Goal: Task Accomplishment & Management: Manage account settings

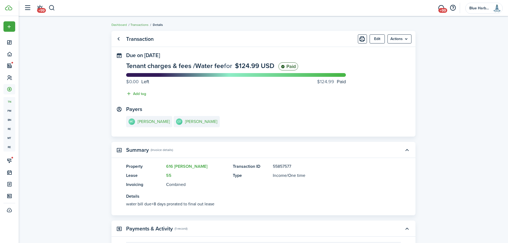
click at [143, 24] on link "Transactions" at bounding box center [139, 24] width 18 height 5
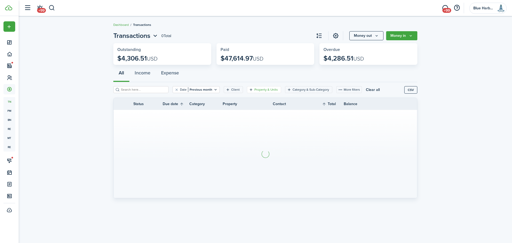
click at [254, 89] on filter-tag-label "Property & Units" at bounding box center [265, 89] width 23 height 5
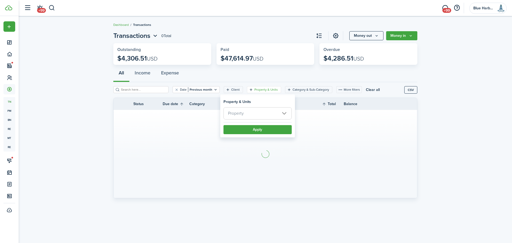
click at [250, 115] on span "Property" at bounding box center [258, 113] width 68 height 12
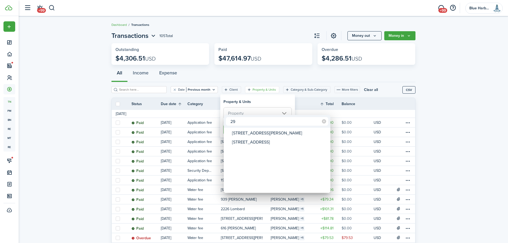
type input "2"
type input "25"
click at [249, 145] on div "[STREET_ADDRESS]" at bounding box center [279, 142] width 94 height 9
type input "[STREET_ADDRESS]"
click at [256, 99] on div at bounding box center [254, 121] width 594 height 328
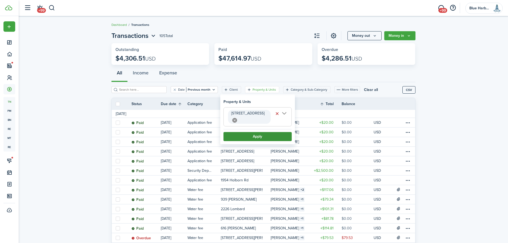
click at [257, 132] on button "Apply" at bounding box center [258, 136] width 68 height 9
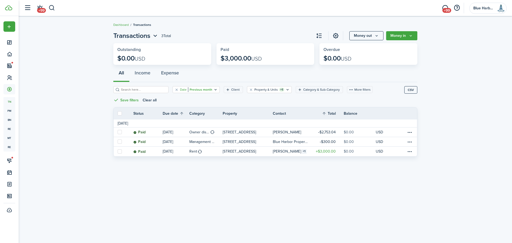
click at [213, 89] on icon "Open filter" at bounding box center [215, 89] width 5 height 4
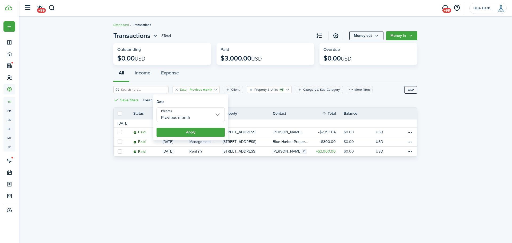
click at [216, 115] on input "Previous month" at bounding box center [191, 114] width 68 height 15
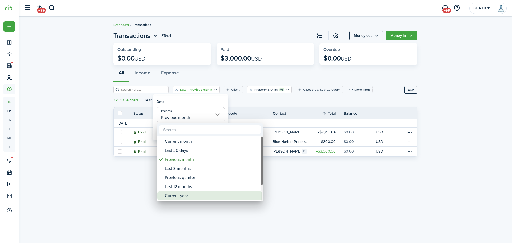
click at [188, 196] on div "Current year" at bounding box center [212, 195] width 94 height 9
type input "Current year"
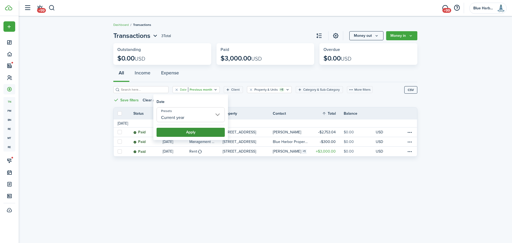
click at [194, 131] on button "Apply" at bounding box center [191, 132] width 68 height 9
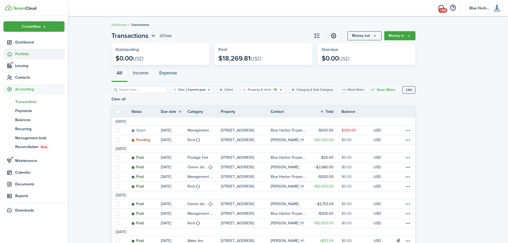
click at [14, 53] on sidebar-link-icon at bounding box center [9, 54] width 12 height 6
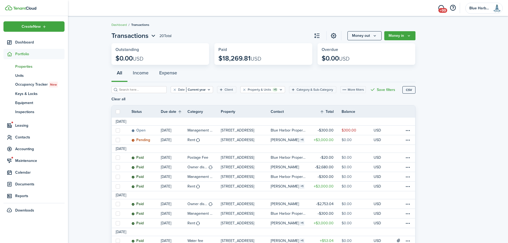
click at [25, 66] on span "Properties" at bounding box center [39, 67] width 49 height 6
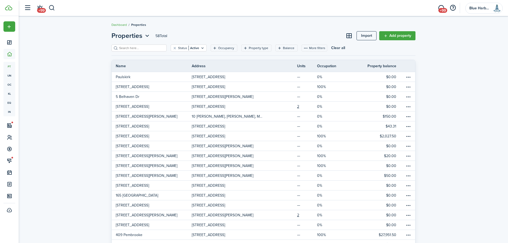
click at [143, 44] on header-page "Properties 58 Total Import Add property" at bounding box center [263, 38] width 304 height 14
click at [137, 47] on input "search" at bounding box center [141, 48] width 47 height 5
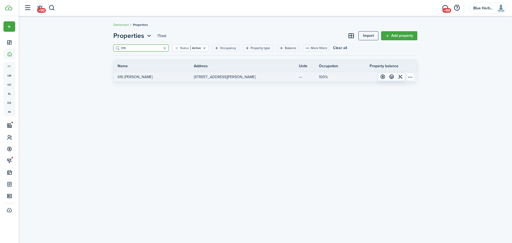
type input "616"
click at [135, 78] on p "616 [PERSON_NAME]" at bounding box center [135, 77] width 35 height 6
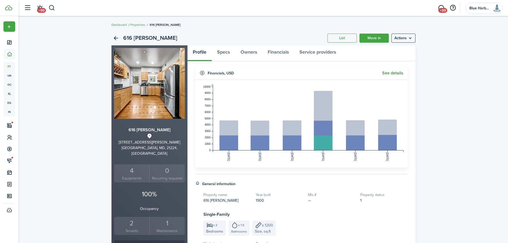
click at [393, 71] on link "See details" at bounding box center [392, 73] width 21 height 5
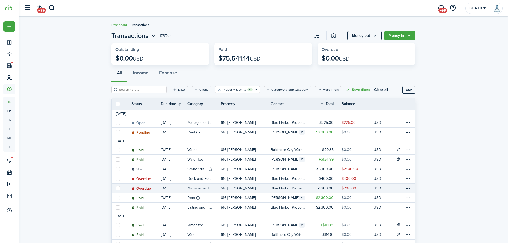
click at [346, 188] on table-amount-description "$200.00" at bounding box center [349, 188] width 15 height 6
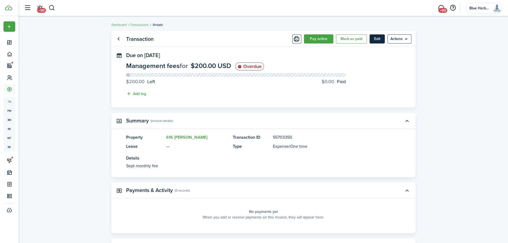
click at [379, 39] on button "Edit" at bounding box center [377, 38] width 15 height 9
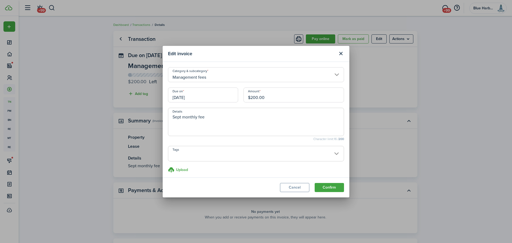
click at [253, 97] on input "$200.00" at bounding box center [294, 94] width 101 height 15
type input "$250.00"
click at [198, 116] on textarea "Sept monthly fee" at bounding box center [256, 123] width 176 height 19
type textarea "Sept monthly mgmt fee"
click at [326, 189] on button "Confirm" at bounding box center [329, 187] width 29 height 9
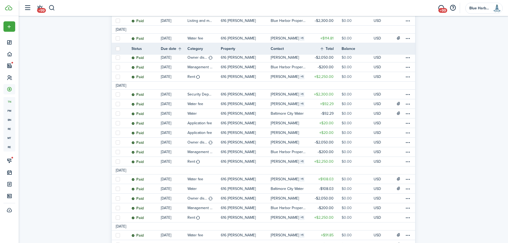
scroll to position [213, 0]
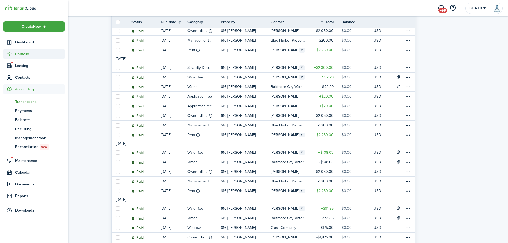
click at [25, 54] on span "Portfolio" at bounding box center [39, 54] width 49 height 6
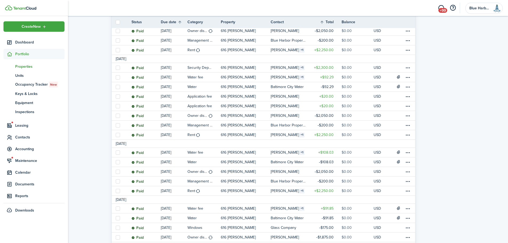
click at [26, 67] on span "Properties" at bounding box center [39, 67] width 49 height 6
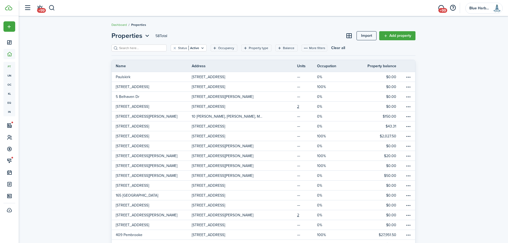
scroll to position [80, 0]
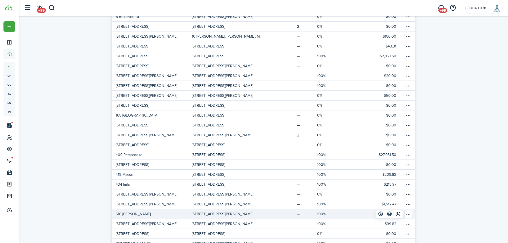
click at [130, 215] on p "616 [PERSON_NAME]" at bounding box center [133, 214] width 35 height 6
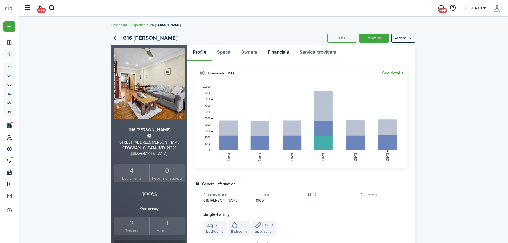
click at [277, 51] on link "Financials" at bounding box center [278, 53] width 32 height 16
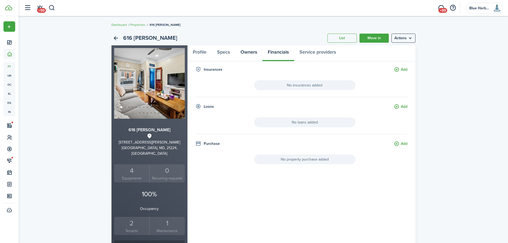
click at [244, 53] on link "Owners" at bounding box center [248, 53] width 27 height 16
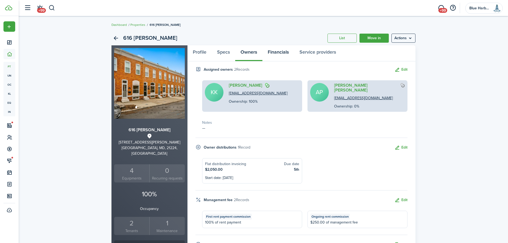
click at [279, 52] on link "Financials" at bounding box center [278, 53] width 32 height 16
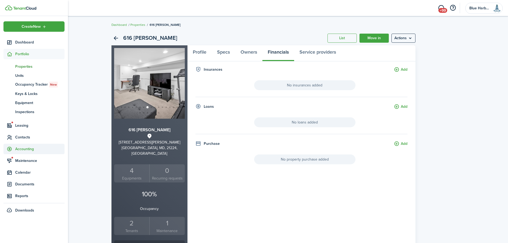
click at [26, 148] on span "Accounting" at bounding box center [39, 149] width 49 height 6
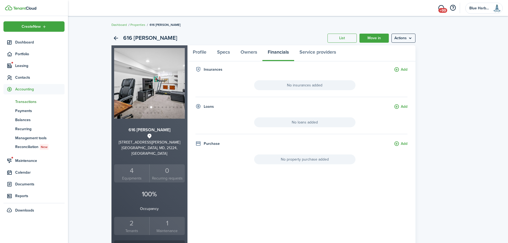
click at [25, 101] on span "Transactions" at bounding box center [39, 102] width 49 height 6
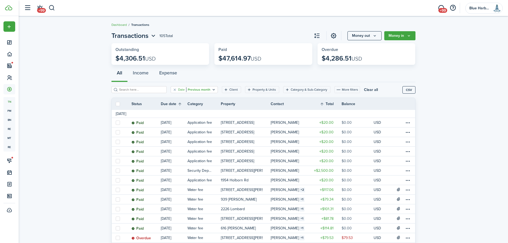
click at [212, 90] on icon "Open filter" at bounding box center [214, 89] width 5 height 4
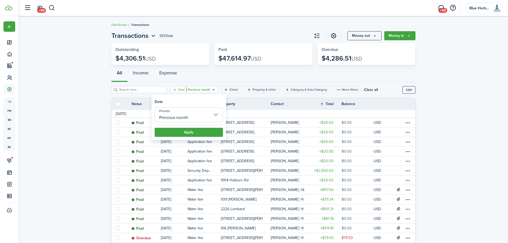
click at [193, 118] on input "Previous month" at bounding box center [189, 114] width 68 height 15
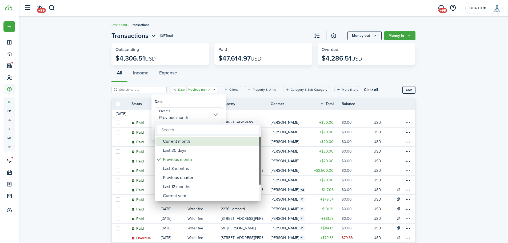
click at [184, 141] on div "Current month" at bounding box center [210, 141] width 94 height 9
type input "Current month"
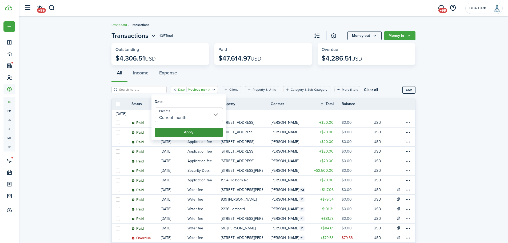
click at [197, 129] on button "Apply" at bounding box center [189, 132] width 68 height 9
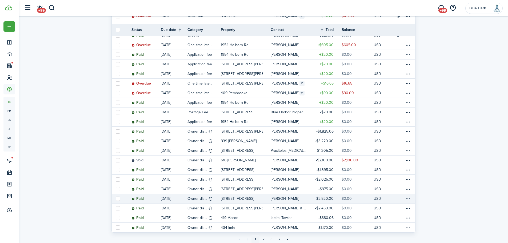
scroll to position [383, 0]
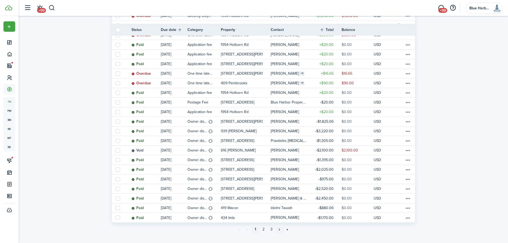
click at [279, 225] on link "»" at bounding box center [280, 229] width 8 height 8
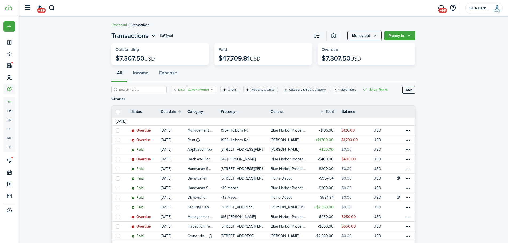
click at [210, 88] on icon "Open filter" at bounding box center [212, 89] width 5 height 4
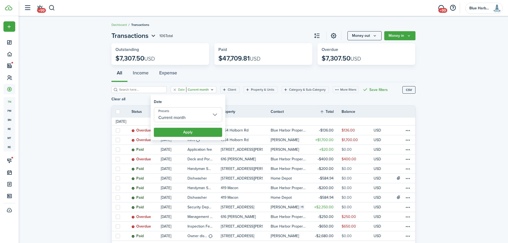
click at [198, 118] on input "Current month" at bounding box center [188, 114] width 68 height 15
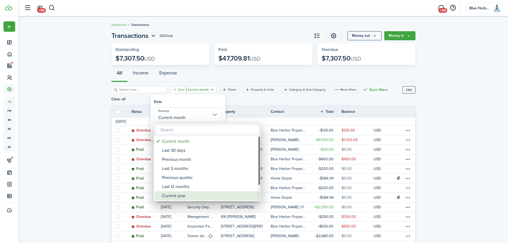
click at [188, 195] on div "Current year" at bounding box center [209, 195] width 94 height 9
type input "Current year"
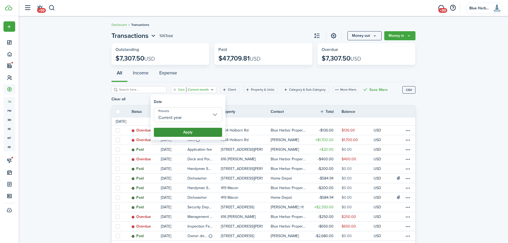
click at [193, 131] on button "Apply" at bounding box center [188, 132] width 68 height 9
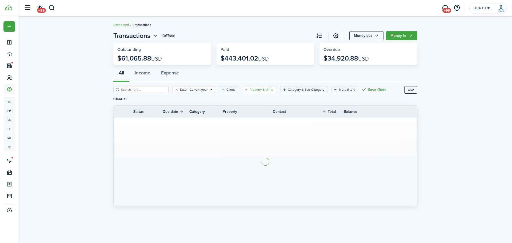
click at [250, 90] on filter-tag-label "Property & Units" at bounding box center [261, 89] width 23 height 5
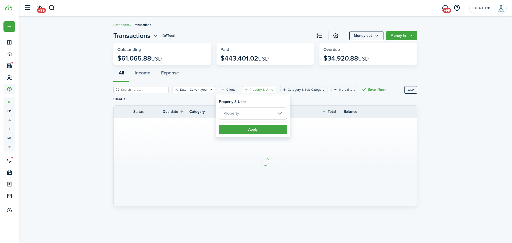
click at [240, 118] on span "Property" at bounding box center [253, 113] width 68 height 12
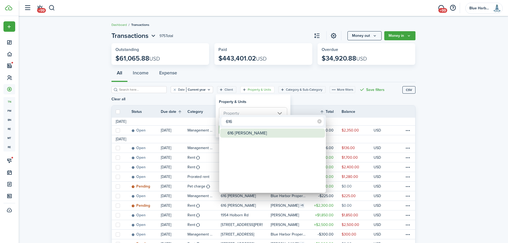
type input "616"
click at [235, 132] on div "616 [PERSON_NAME]" at bounding box center [275, 133] width 94 height 9
type input "616 [PERSON_NAME]"
click at [257, 99] on div at bounding box center [254, 121] width 594 height 328
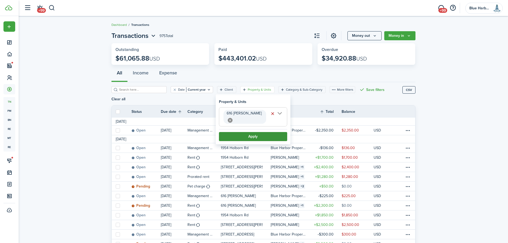
click at [253, 132] on button "Apply" at bounding box center [253, 136] width 68 height 9
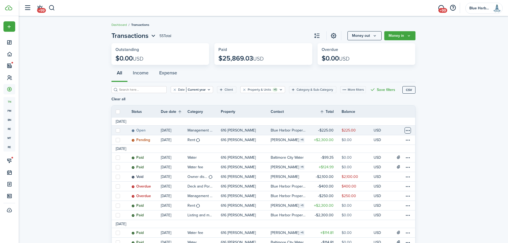
click at [407, 129] on table-menu-btn-icon at bounding box center [408, 130] width 6 height 6
click at [380, 141] on button "Edit" at bounding box center [387, 140] width 47 height 9
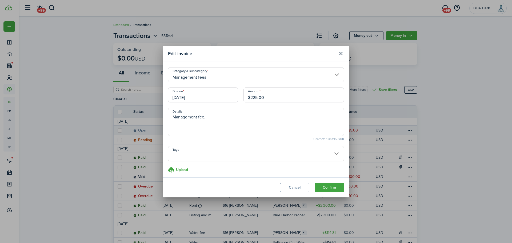
drag, startPoint x: 252, startPoint y: 97, endPoint x: 256, endPoint y: 98, distance: 4.0
click at [256, 98] on input "$225.00" at bounding box center [294, 94] width 101 height 15
type input "$250.00"
click at [329, 186] on button "Confirm" at bounding box center [329, 187] width 29 height 9
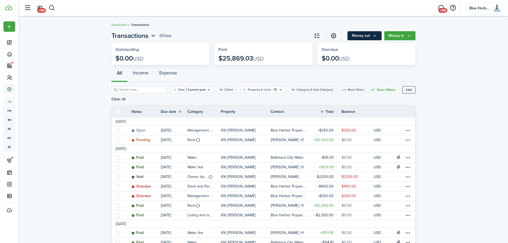
click at [375, 37] on icon "Money out" at bounding box center [375, 36] width 5 height 4
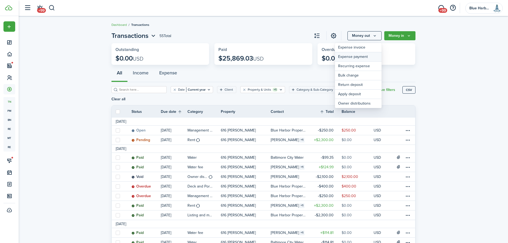
click at [361, 56] on link "Expense payment" at bounding box center [358, 56] width 47 height 9
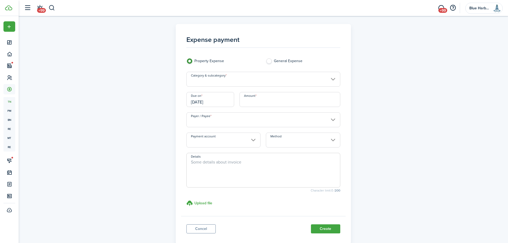
click at [230, 80] on input "Category & subcategory" at bounding box center [263, 79] width 154 height 15
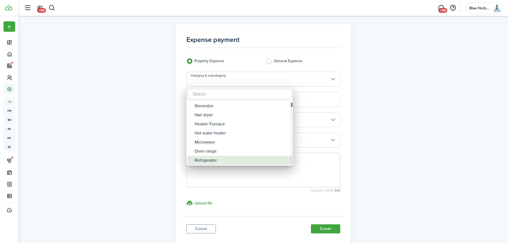
click at [209, 159] on div "Refrigerator" at bounding box center [242, 160] width 94 height 9
type input "Appliance / Refrigerator"
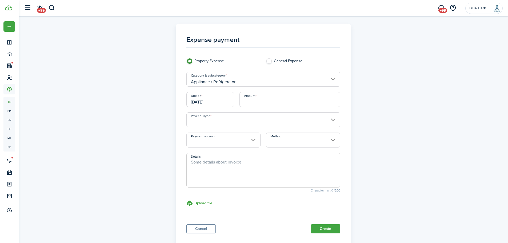
click at [217, 101] on input "[DATE]" at bounding box center [210, 99] width 48 height 15
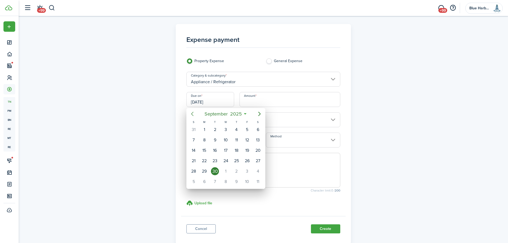
click at [194, 113] on icon "Previous page" at bounding box center [192, 114] width 6 height 6
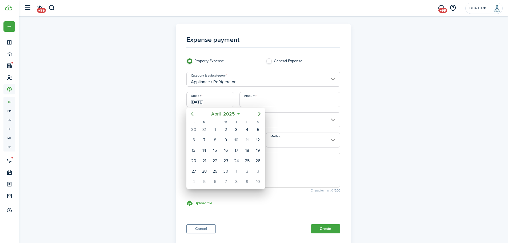
click at [194, 113] on icon "Previous page" at bounding box center [192, 114] width 6 height 6
click at [213, 170] on div "25" at bounding box center [215, 171] width 8 height 8
type input "[DATE]"
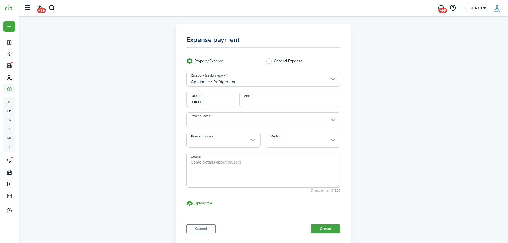
click at [260, 101] on input "Amount" at bounding box center [290, 99] width 101 height 15
click at [234, 122] on input "Payer / Payee" at bounding box center [263, 119] width 154 height 15
type input "$963.74"
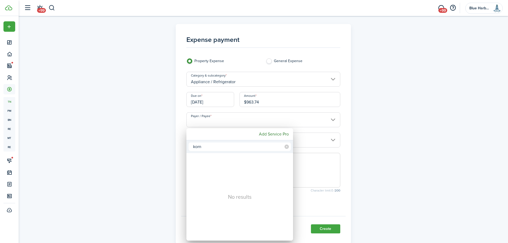
drag, startPoint x: 206, startPoint y: 146, endPoint x: 193, endPoint y: 146, distance: 13.9
click at [193, 146] on input "korn" at bounding box center [240, 146] width 102 height 9
type input "best"
click at [273, 134] on mbsc-button "Add Service Pro" at bounding box center [274, 134] width 34 height 10
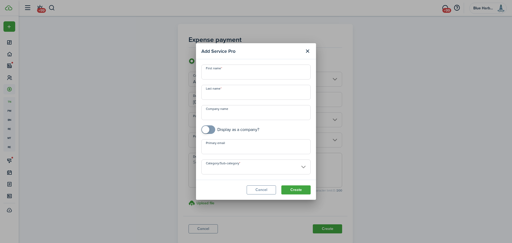
click at [240, 116] on input "Company name" at bounding box center [255, 112] width 109 height 15
type input "Best Buy"
click at [226, 128] on input "checkbox" at bounding box center [230, 129] width 58 height 9
checkbox input "true"
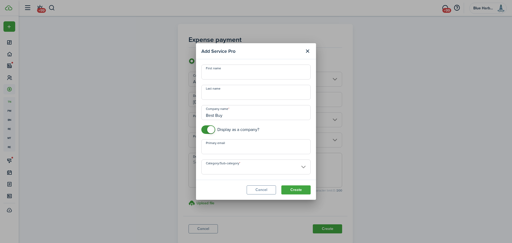
click at [225, 168] on input "Category/Sub-category" at bounding box center [255, 167] width 109 height 15
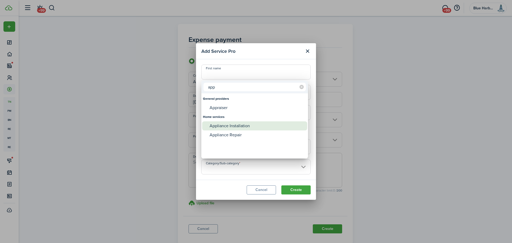
type input "app"
click at [228, 126] on div "Appliance Installation" at bounding box center [257, 125] width 94 height 9
type input "Home services -> Appliance Installation"
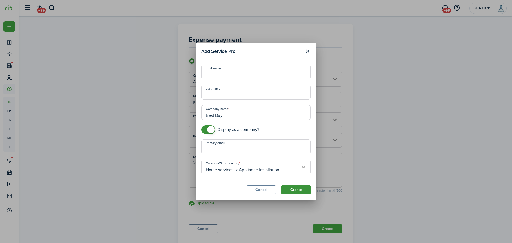
click at [297, 191] on button "Create" at bounding box center [295, 189] width 29 height 9
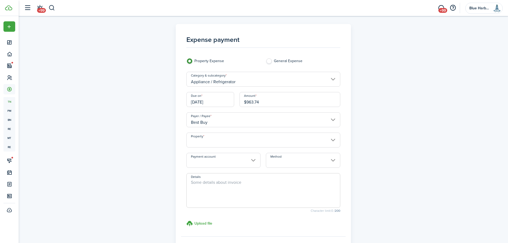
click at [213, 142] on input "Property" at bounding box center [263, 140] width 154 height 15
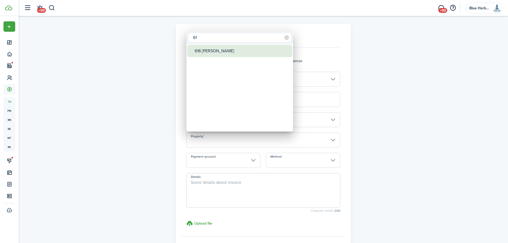
type input "61"
click at [218, 53] on div "616 [PERSON_NAME]" at bounding box center [242, 51] width 94 height 12
type input "616 [PERSON_NAME]"
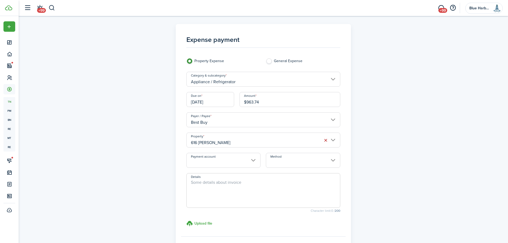
click at [223, 161] on input "Payment account" at bounding box center [223, 160] width 74 height 15
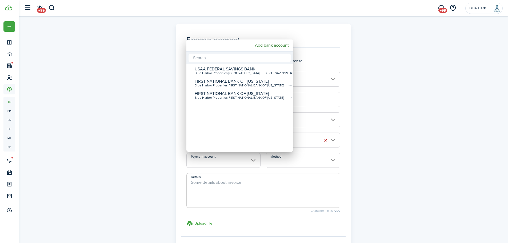
click at [348, 163] on div at bounding box center [254, 121] width 594 height 328
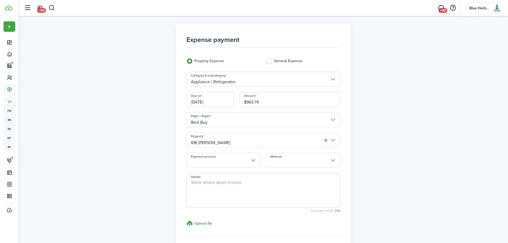
click at [222, 181] on textarea "Details" at bounding box center [263, 192] width 153 height 26
type textarea "Owners paid direct."
click at [208, 222] on h3 "Upload file" at bounding box center [203, 224] width 18 height 6
click at [186, 220] on input "Upload file store documents and templates Choose file" at bounding box center [186, 220] width 0 height 0
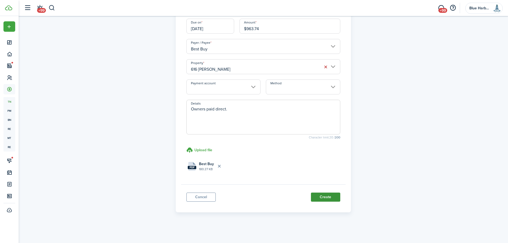
click at [326, 196] on button "Create" at bounding box center [325, 197] width 29 height 9
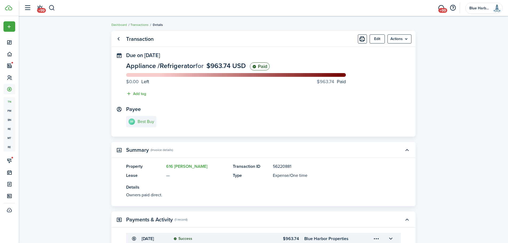
click at [138, 23] on link "Transactions" at bounding box center [139, 24] width 18 height 5
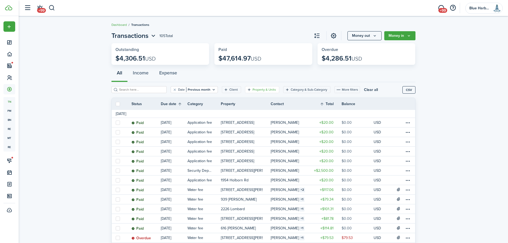
click at [257, 90] on filter-tag-label "Property & Units" at bounding box center [264, 89] width 23 height 5
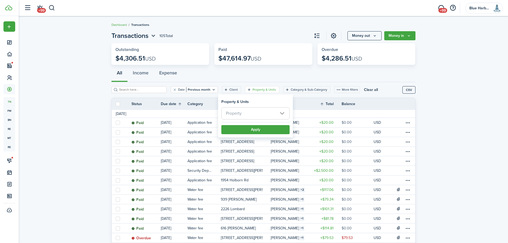
click at [242, 116] on span "Property" at bounding box center [256, 113] width 68 height 12
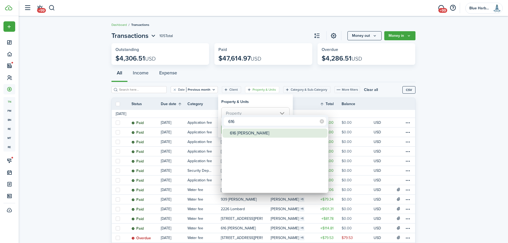
type input "616"
click at [242, 133] on div "616 [PERSON_NAME]" at bounding box center [277, 133] width 94 height 9
type input "616 [PERSON_NAME]"
click at [249, 102] on div at bounding box center [254, 121] width 594 height 328
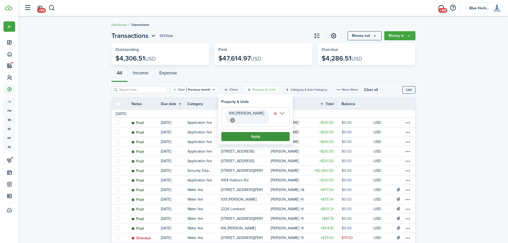
click at [256, 132] on button "Apply" at bounding box center [255, 136] width 68 height 9
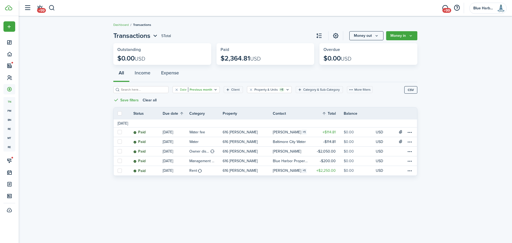
click at [213, 88] on icon "Open filter" at bounding box center [215, 89] width 5 height 4
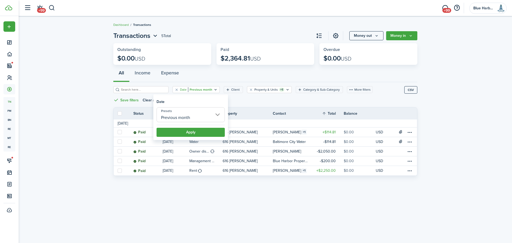
click at [197, 118] on input "Previous month" at bounding box center [191, 114] width 68 height 15
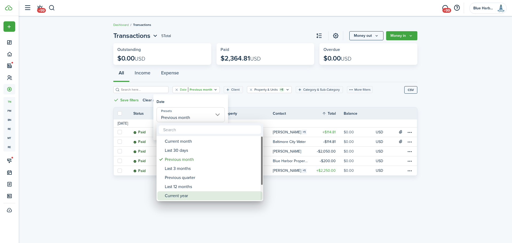
click at [191, 194] on div "Current year" at bounding box center [212, 195] width 94 height 9
type input "Current year"
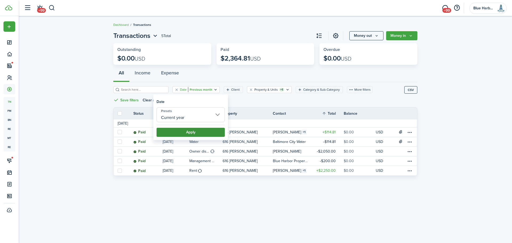
click at [206, 132] on button "Apply" at bounding box center [191, 132] width 68 height 9
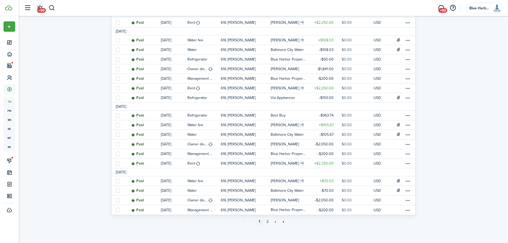
scroll to position [348, 0]
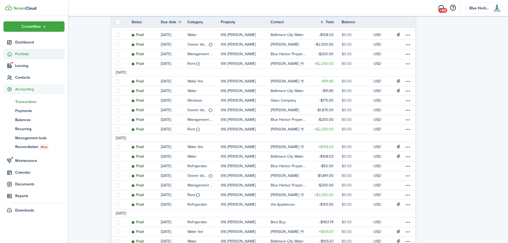
click at [22, 53] on span "Portfolio" at bounding box center [39, 54] width 49 height 6
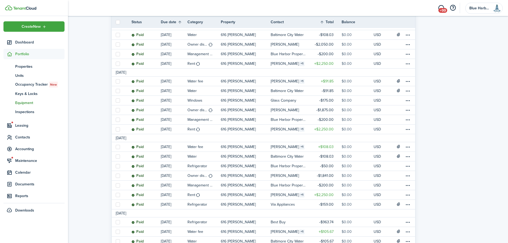
click at [25, 103] on span "Equipment" at bounding box center [39, 103] width 49 height 6
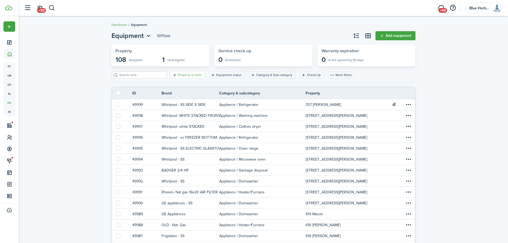
click at [178, 75] on filter-tag-label "Property & Units" at bounding box center [189, 75] width 23 height 5
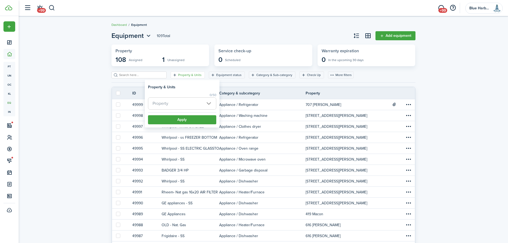
click at [180, 105] on span "Property" at bounding box center [182, 104] width 68 height 12
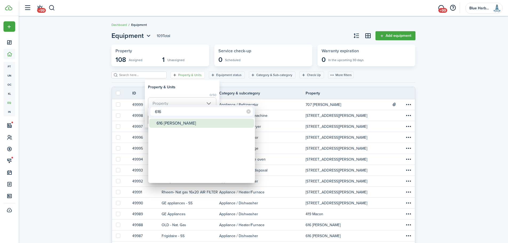
type input "616"
click at [164, 124] on div "616 [PERSON_NAME]" at bounding box center [204, 123] width 94 height 9
type input "616 [PERSON_NAME]"
click at [190, 90] on div at bounding box center [254, 121] width 594 height 328
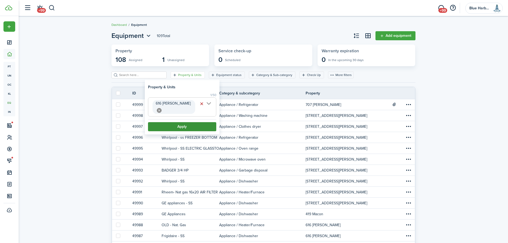
click at [184, 122] on button "Apply" at bounding box center [182, 126] width 68 height 9
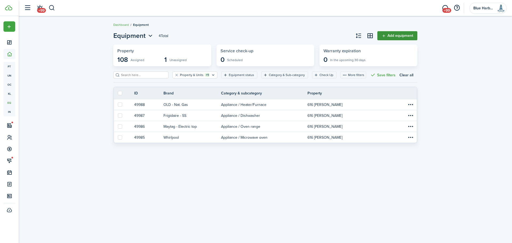
click at [397, 36] on link "Add equipment" at bounding box center [397, 35] width 40 height 9
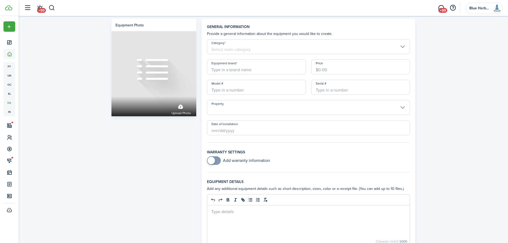
click at [250, 47] on input "Category" at bounding box center [308, 46] width 203 height 15
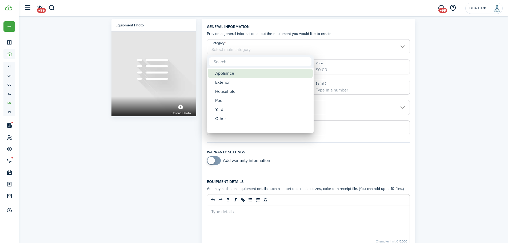
click at [246, 73] on div "Appliance" at bounding box center [262, 73] width 94 height 9
type input "Appliance"
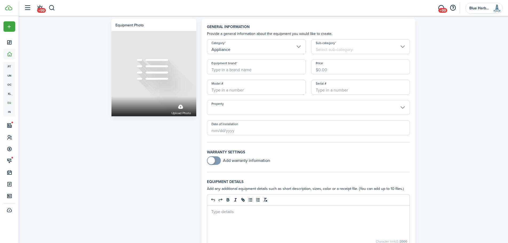
click at [321, 49] on input "Sub-category" at bounding box center [360, 46] width 99 height 15
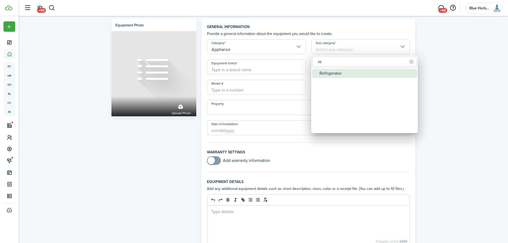
type input "re"
click at [333, 73] on div "Refrigerator" at bounding box center [367, 73] width 94 height 9
type input "Refrigerator"
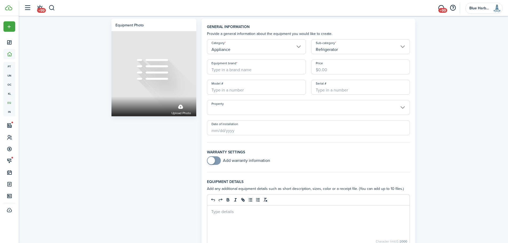
click at [244, 67] on input "Equipment brand" at bounding box center [256, 66] width 99 height 15
type input "Insignia -SS bottom freezer"
type input "$600.00"
click at [263, 109] on input "Property" at bounding box center [308, 107] width 203 height 15
type input "NS-RBM18SSO"
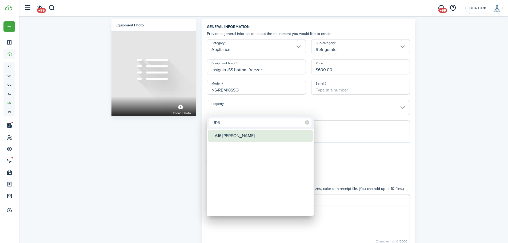
type input "616"
click at [228, 137] on div "616 [PERSON_NAME]" at bounding box center [262, 136] width 94 height 12
type input "616 [PERSON_NAME]"
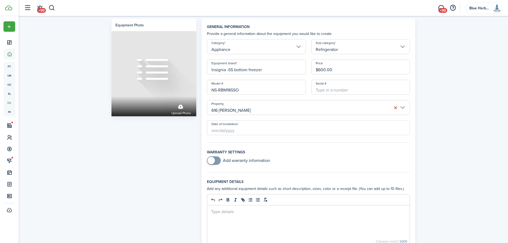
click at [220, 132] on input "Date of installation" at bounding box center [308, 127] width 203 height 15
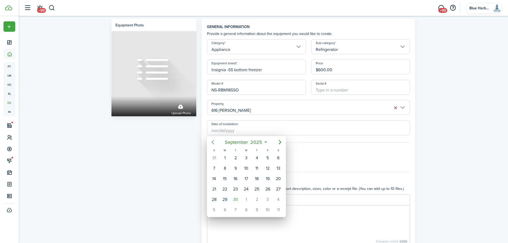
click at [213, 143] on icon "Previous page" at bounding box center [213, 142] width 2 height 4
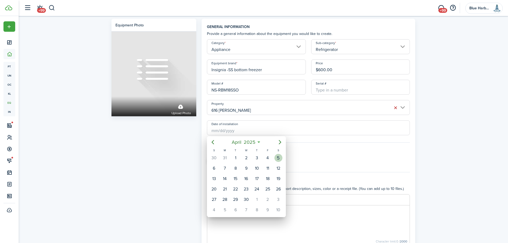
click at [278, 156] on div "5" at bounding box center [278, 158] width 8 height 8
type input "[DATE]"
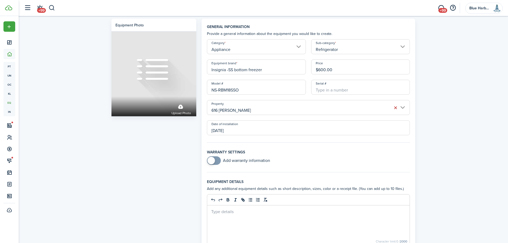
click at [221, 161] on input "checkbox" at bounding box center [238, 160] width 63 height 9
checkbox input "true"
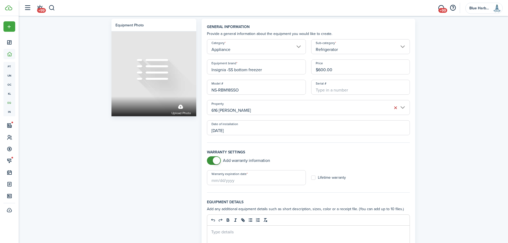
click at [222, 179] on input "Warranty expiration date" at bounding box center [256, 177] width 99 height 15
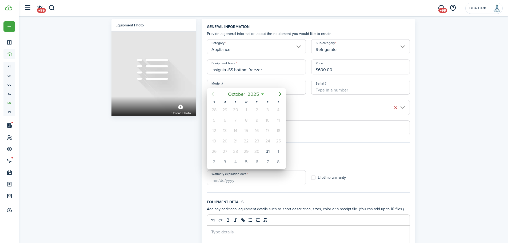
click at [263, 93] on icon at bounding box center [263, 93] width 6 height 5
click at [262, 94] on icon at bounding box center [263, 93] width 6 height 5
click at [262, 94] on mbsc-button "[DATE]" at bounding box center [244, 94] width 38 height 10
click at [281, 94] on icon "Next page" at bounding box center [280, 94] width 2 height 4
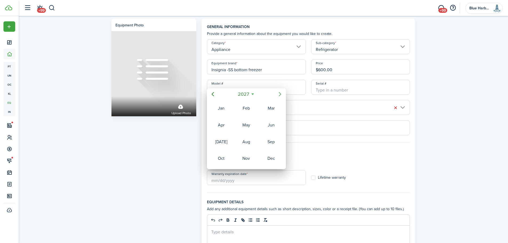
click at [281, 94] on icon "Next page" at bounding box center [280, 94] width 2 height 4
click at [272, 107] on div "Mar" at bounding box center [271, 108] width 19 height 9
click at [269, 152] on div "31" at bounding box center [268, 152] width 8 height 8
type input "[DATE]"
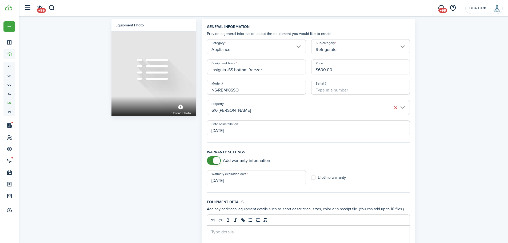
click at [274, 187] on fieldset "Warranty settings Add warranty information Warranty expiration date [DATE] Life…" at bounding box center [308, 170] width 203 height 43
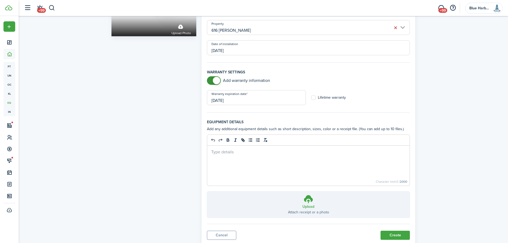
click at [254, 165] on div at bounding box center [308, 166] width 203 height 40
click at [310, 201] on icon at bounding box center [309, 199] width 10 height 10
click at [207, 192] on input "Upload Attach receipt or a photo Choose file" at bounding box center [207, 192] width 0 height 0
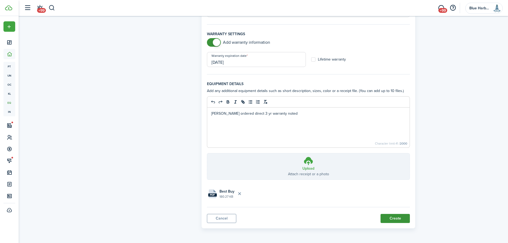
click at [395, 220] on button "Create" at bounding box center [395, 218] width 29 height 9
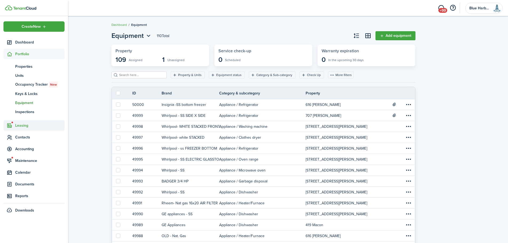
click at [21, 126] on span "Leasing" at bounding box center [39, 126] width 49 height 6
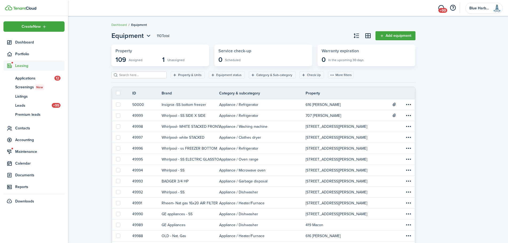
click at [21, 126] on span "Contacts" at bounding box center [39, 128] width 49 height 6
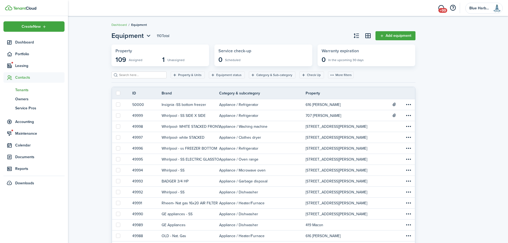
click at [24, 89] on span "Tenants" at bounding box center [39, 90] width 49 height 6
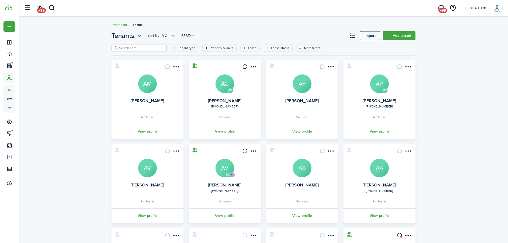
click at [144, 47] on input "search" at bounding box center [141, 48] width 47 height 5
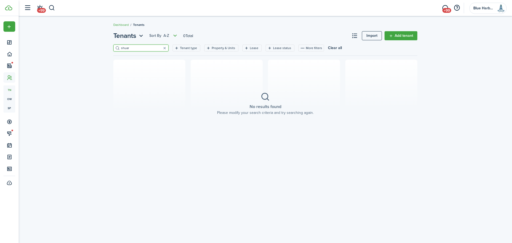
click at [126, 50] on input "shuar" at bounding box center [143, 48] width 47 height 5
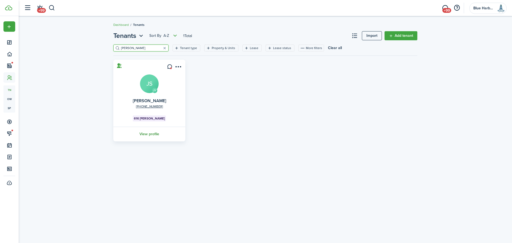
type input "[PERSON_NAME]"
click at [148, 133] on link "View profile" at bounding box center [150, 134] width 74 height 15
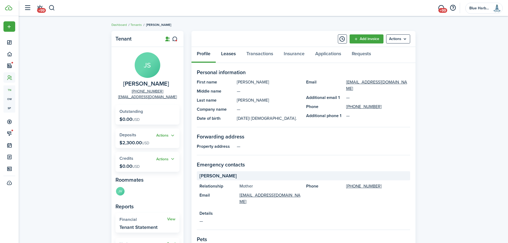
click at [231, 53] on link "Leases" at bounding box center [228, 55] width 25 height 16
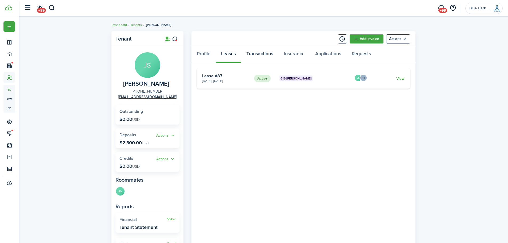
click at [261, 53] on link "Transactions" at bounding box center [259, 55] width 37 height 16
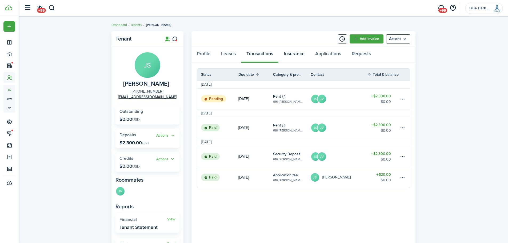
click at [289, 54] on link "Insurance" at bounding box center [293, 55] width 31 height 16
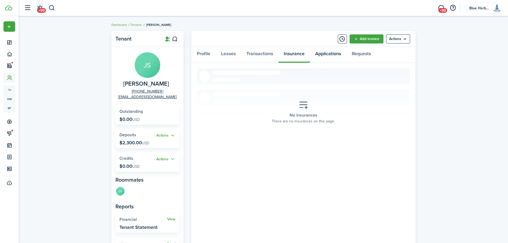
click at [328, 53] on link "Applications" at bounding box center [328, 55] width 37 height 16
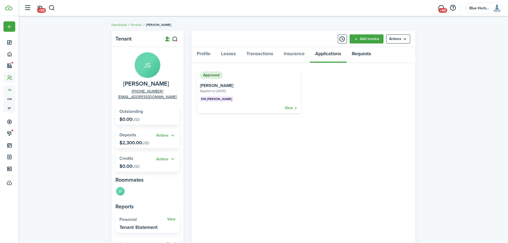
click at [356, 53] on link "Requests" at bounding box center [362, 55] width 30 height 16
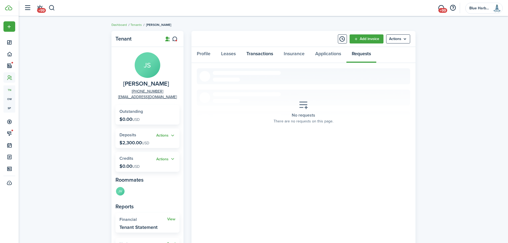
click at [263, 53] on link "Transactions" at bounding box center [259, 55] width 37 height 16
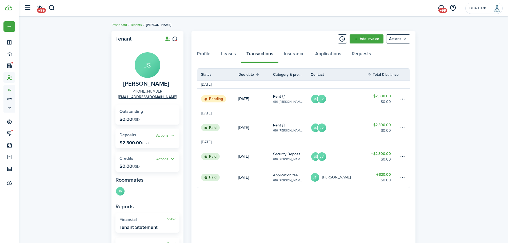
click at [234, 157] on link "Paid" at bounding box center [217, 156] width 41 height 21
click at [228, 53] on link "Leases" at bounding box center [228, 55] width 25 height 16
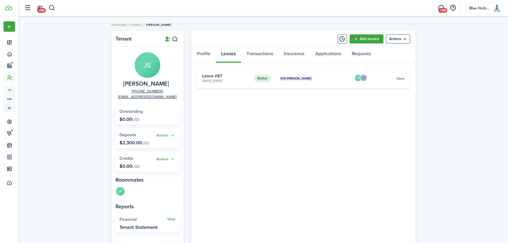
click at [401, 79] on link "View" at bounding box center [400, 79] width 8 height 6
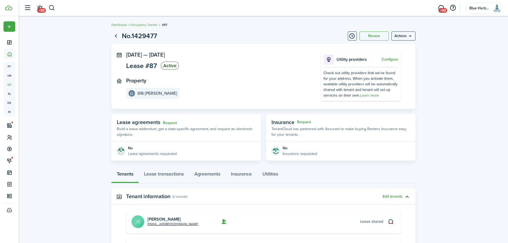
scroll to position [81, 0]
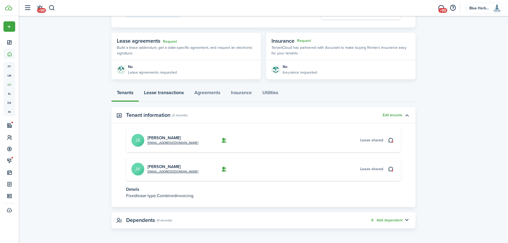
click at [168, 93] on link "Lease transactions" at bounding box center [164, 94] width 50 height 16
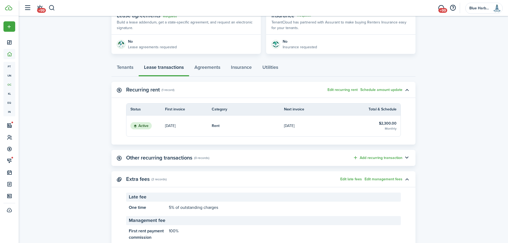
scroll to position [136, 0]
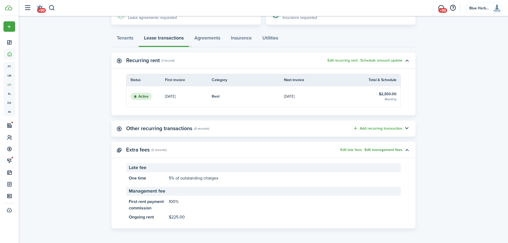
click at [387, 149] on button "Edit management fees" at bounding box center [384, 150] width 38 height 4
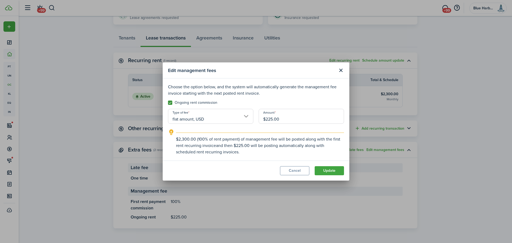
drag, startPoint x: 269, startPoint y: 119, endPoint x: 273, endPoint y: 119, distance: 3.7
click at [273, 119] on input "$225.00" at bounding box center [301, 116] width 85 height 15
type input "$250.00"
click at [331, 172] on button "Update" at bounding box center [329, 170] width 29 height 9
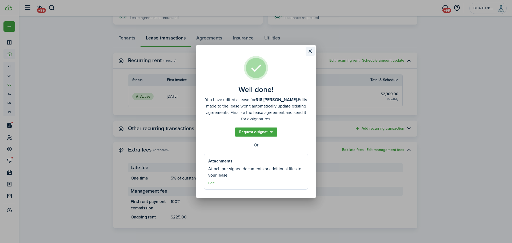
click at [310, 50] on button "Close modal" at bounding box center [310, 51] width 9 height 9
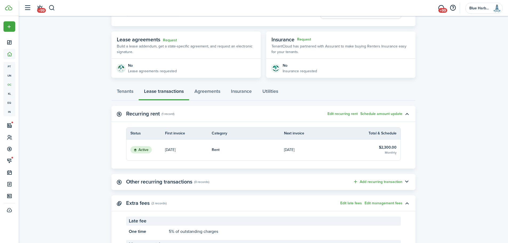
scroll to position [29, 0]
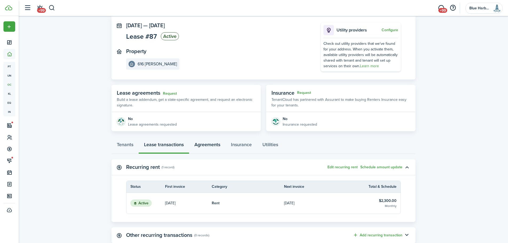
click at [206, 145] on link "Agreements" at bounding box center [207, 146] width 37 height 16
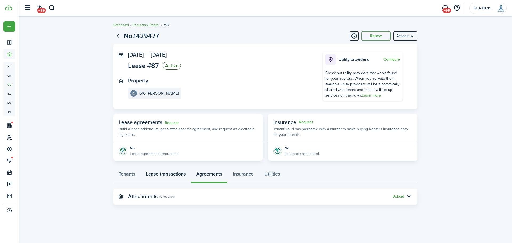
click at [169, 173] on link "Lease transactions" at bounding box center [166, 175] width 50 height 16
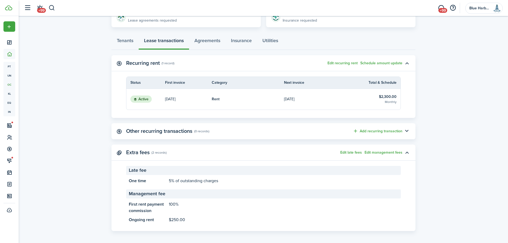
scroll to position [136, 0]
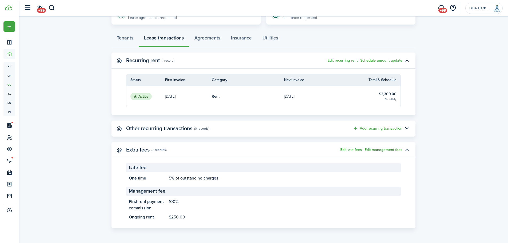
click at [384, 149] on button "Edit management fees" at bounding box center [384, 150] width 38 height 4
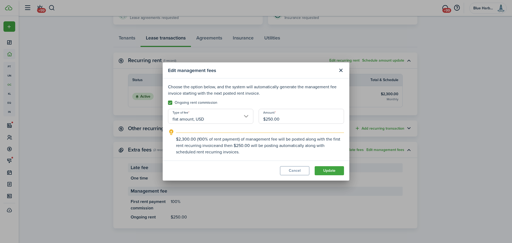
drag, startPoint x: 269, startPoint y: 118, endPoint x: 272, endPoint y: 118, distance: 3.5
click at [272, 118] on input "$250.00" at bounding box center [301, 116] width 85 height 15
type input "$225.00"
click at [331, 171] on button "Update" at bounding box center [329, 170] width 29 height 9
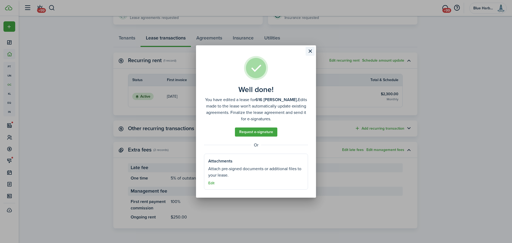
click at [310, 51] on button "Close modal" at bounding box center [310, 51] width 9 height 9
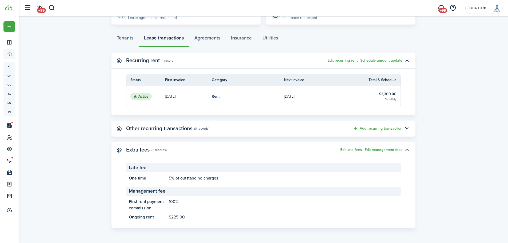
scroll to position [83, 0]
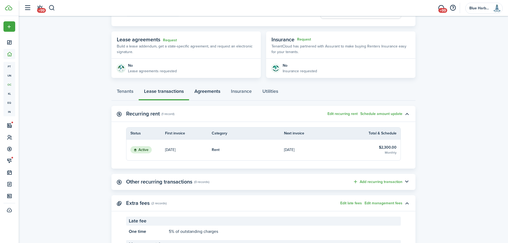
click at [210, 93] on link "Agreements" at bounding box center [207, 93] width 37 height 16
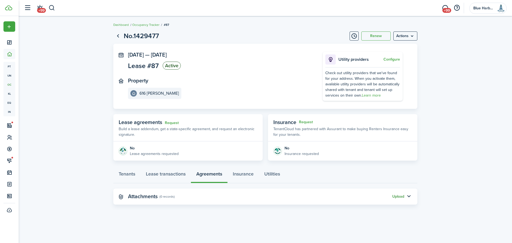
click at [401, 196] on button "Upload" at bounding box center [398, 196] width 12 height 4
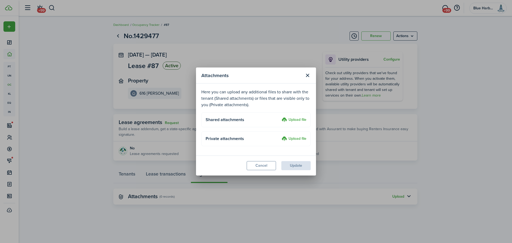
click at [295, 119] on label "Upload file" at bounding box center [294, 120] width 25 height 6
click at [280, 117] on input "Upload file" at bounding box center [280, 117] width 0 height 0
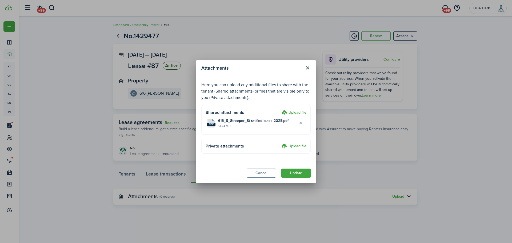
click at [296, 111] on label "Upload file" at bounding box center [294, 113] width 25 height 6
click at [280, 110] on input "Upload file" at bounding box center [280, 110] width 0 height 0
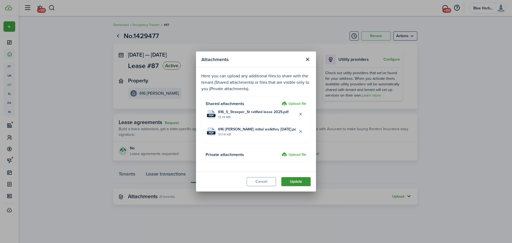
click at [296, 182] on button "Update" at bounding box center [295, 181] width 29 height 9
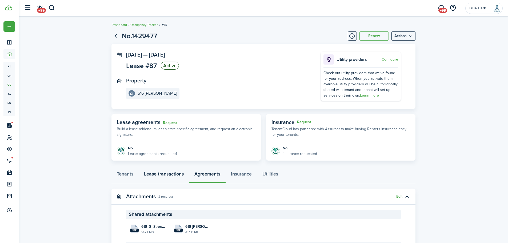
click at [158, 173] on link "Lease transactions" at bounding box center [164, 175] width 50 height 16
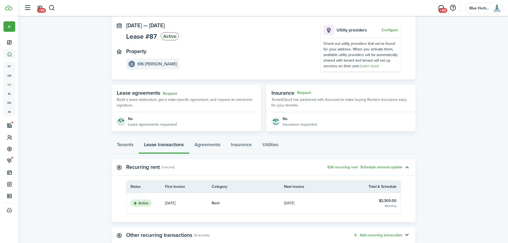
scroll to position [3, 0]
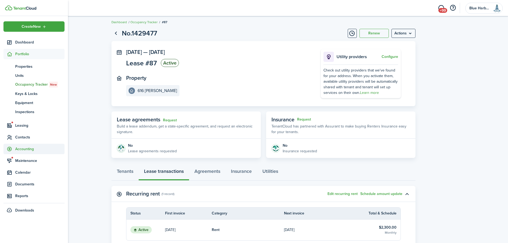
click at [21, 147] on span "Accounting" at bounding box center [39, 149] width 49 height 6
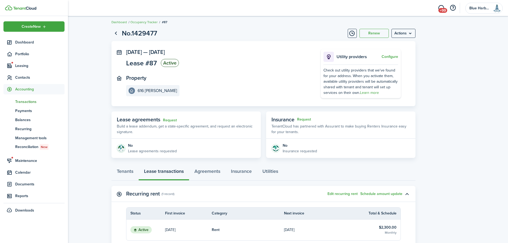
click at [23, 103] on span "Transactions" at bounding box center [39, 102] width 49 height 6
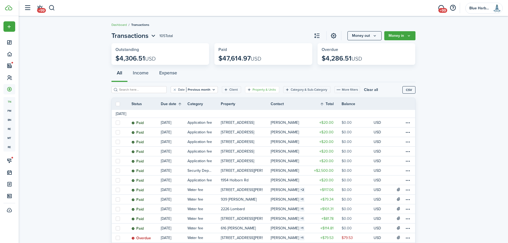
click at [247, 87] on filter-tag "Property & Units" at bounding box center [262, 89] width 34 height 7
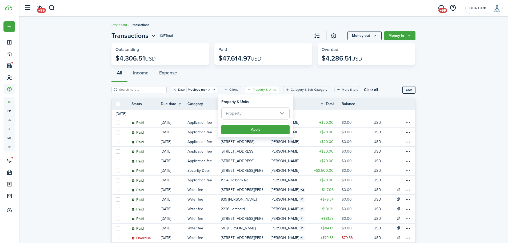
click at [250, 113] on span "Property" at bounding box center [256, 113] width 68 height 12
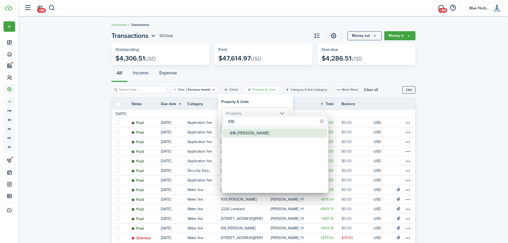
type input "616"
click at [239, 134] on div "616 [PERSON_NAME]" at bounding box center [277, 133] width 94 height 9
type input "616 [PERSON_NAME]"
click at [257, 102] on div at bounding box center [254, 121] width 594 height 328
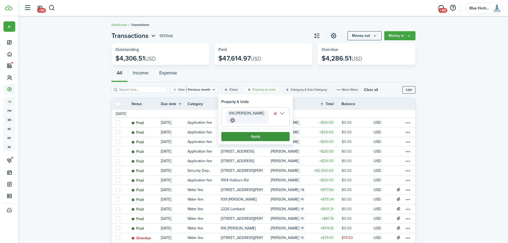
click at [256, 132] on button "Apply" at bounding box center [255, 136] width 68 height 9
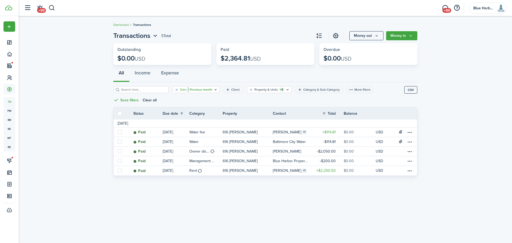
click at [213, 90] on icon "Open filter" at bounding box center [215, 89] width 5 height 4
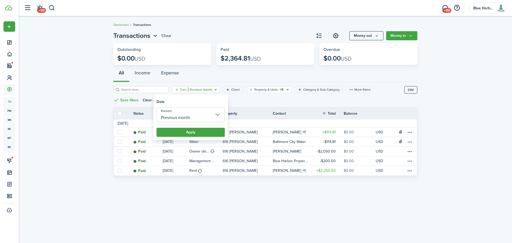
click at [196, 118] on input "Previous month" at bounding box center [191, 114] width 68 height 15
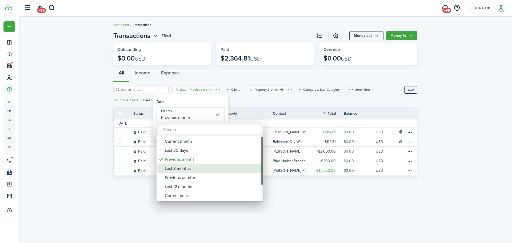
click at [183, 169] on div "Last 3 months" at bounding box center [212, 168] width 94 height 9
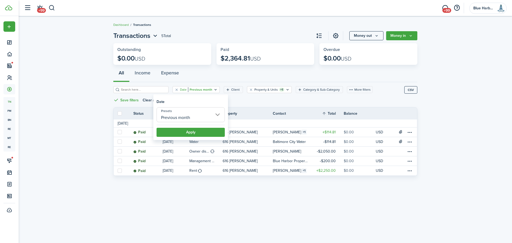
type input "Last 3 months"
click at [192, 130] on button "Apply" at bounding box center [191, 132] width 68 height 9
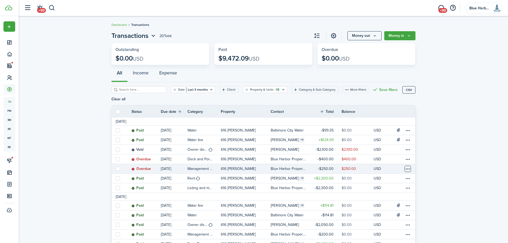
click at [409, 169] on table-menu-btn-icon at bounding box center [408, 169] width 6 height 6
click at [372, 164] on button "Edit" at bounding box center [387, 162] width 47 height 9
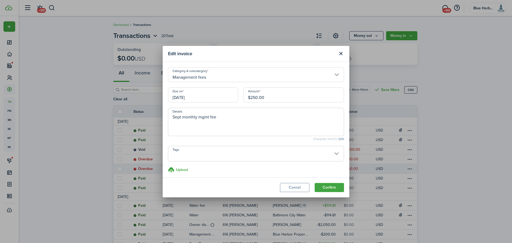
drag, startPoint x: 252, startPoint y: 95, endPoint x: 256, endPoint y: 98, distance: 4.7
click at [256, 98] on input "$250.00" at bounding box center [294, 94] width 101 height 15
type input "$225.00"
click at [327, 188] on button "Confirm" at bounding box center [329, 187] width 29 height 9
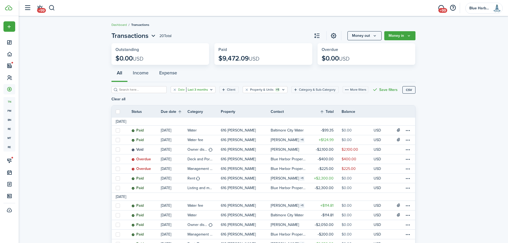
click at [209, 89] on icon "Open filter" at bounding box center [211, 89] width 5 height 4
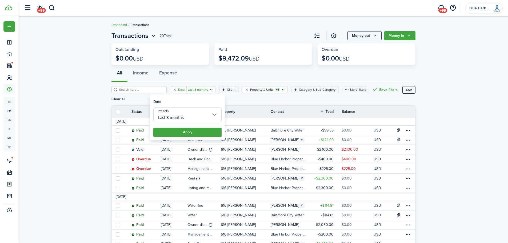
click at [191, 120] on input "Last 3 months" at bounding box center [187, 114] width 68 height 15
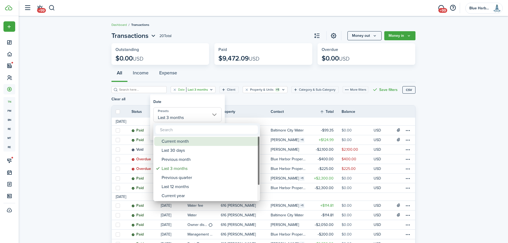
click at [184, 141] on div "Current month" at bounding box center [209, 141] width 94 height 9
type input "Current month"
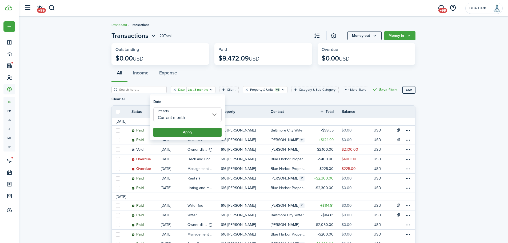
click at [188, 129] on button "Apply" at bounding box center [187, 132] width 68 height 9
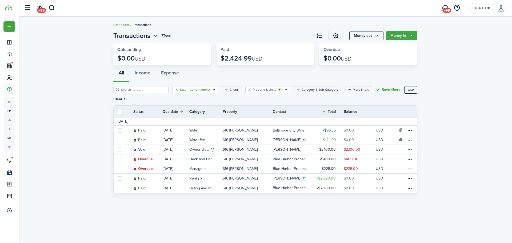
click at [212, 89] on icon "Open filter" at bounding box center [214, 89] width 5 height 4
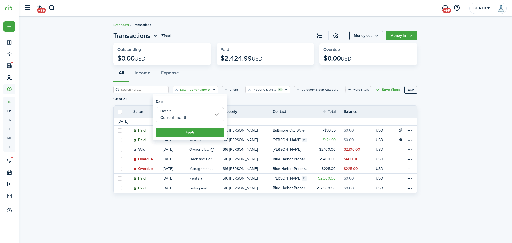
click at [202, 115] on input "Current month" at bounding box center [190, 114] width 68 height 15
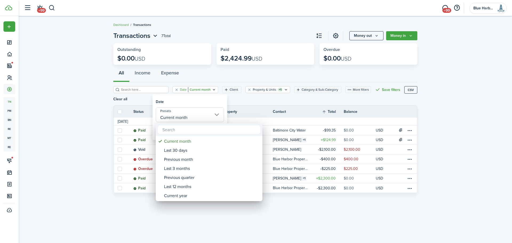
click at [251, 99] on div at bounding box center [256, 121] width 598 height 328
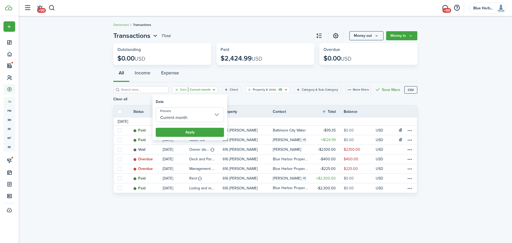
click at [251, 99] on div "Date Current month Client Property & Units +1 Category & Sub-Category More filt…" at bounding box center [258, 95] width 291 height 19
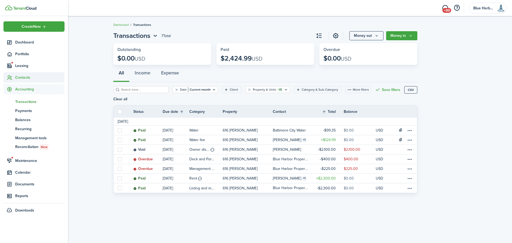
click at [26, 76] on span "Contacts" at bounding box center [39, 78] width 49 height 6
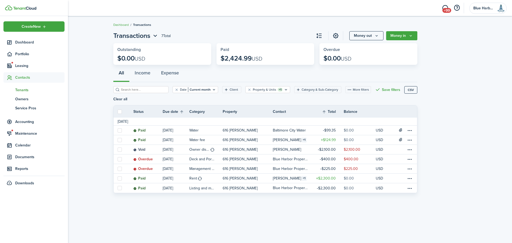
click at [25, 89] on span "Tenants" at bounding box center [39, 90] width 49 height 6
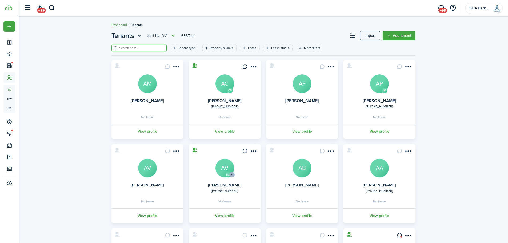
click at [131, 48] on input "search" at bounding box center [141, 48] width 47 height 5
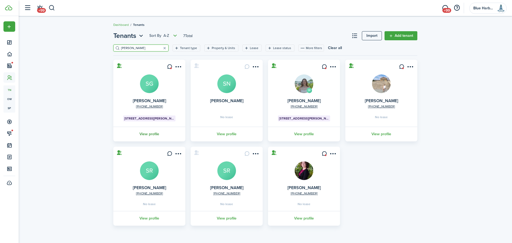
type input "[PERSON_NAME]"
click at [151, 134] on link "View profile" at bounding box center [150, 134] width 74 height 15
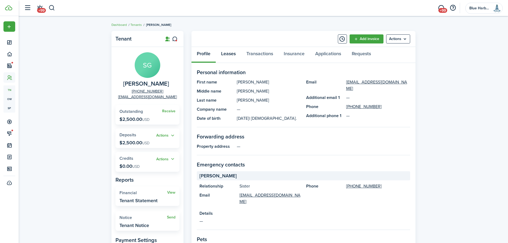
click at [229, 55] on link "Leases" at bounding box center [228, 55] width 25 height 16
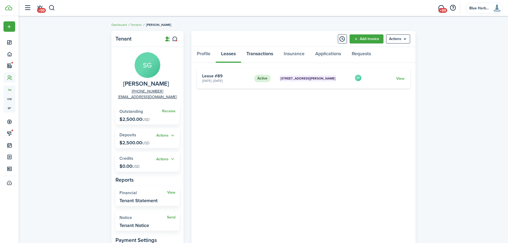
click at [262, 54] on link "Transactions" at bounding box center [259, 55] width 37 height 16
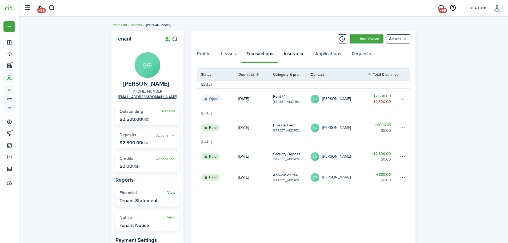
click at [294, 55] on link "Insurance" at bounding box center [293, 55] width 31 height 16
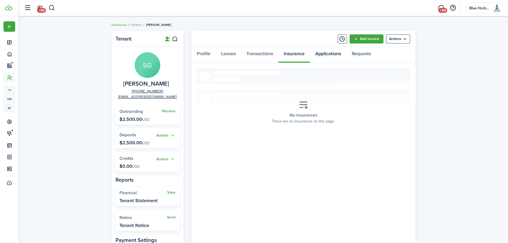
click at [328, 55] on link "Applications" at bounding box center [328, 55] width 37 height 16
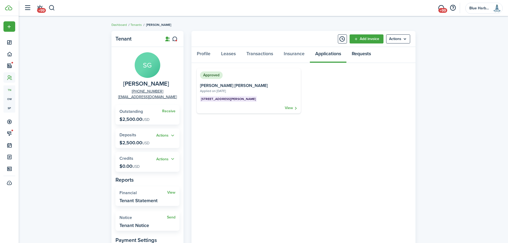
click at [359, 54] on link "Requests" at bounding box center [362, 55] width 30 height 16
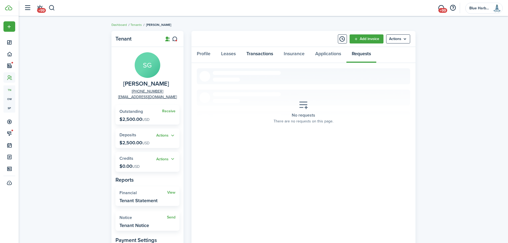
click at [261, 56] on link "Transactions" at bounding box center [259, 55] width 37 height 16
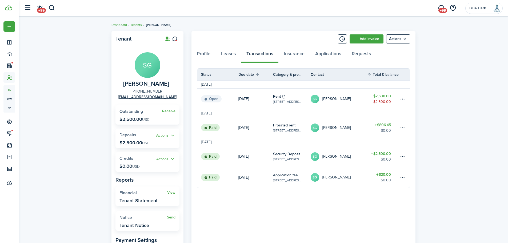
click at [210, 98] on status "Open" at bounding box center [211, 98] width 21 height 7
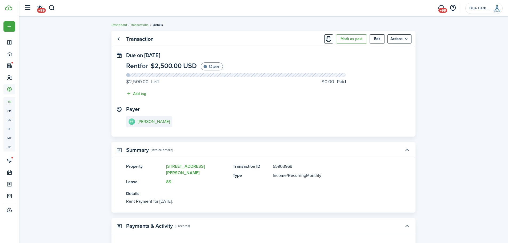
click at [142, 24] on link "Transactions" at bounding box center [139, 24] width 18 height 5
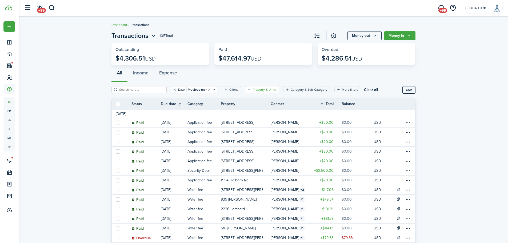
click at [253, 90] on filter-tag-label "Property & Units" at bounding box center [264, 89] width 23 height 5
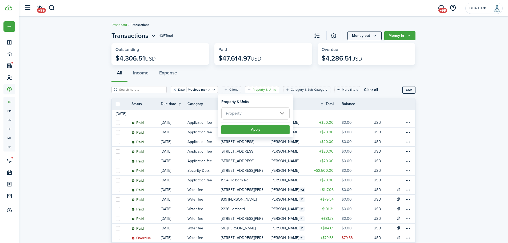
click at [245, 113] on span "Property" at bounding box center [256, 113] width 68 height 12
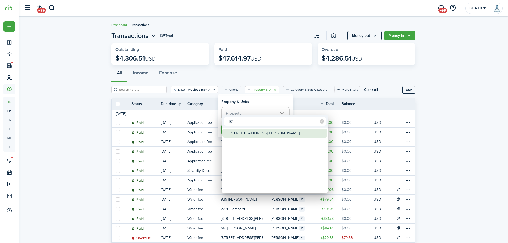
type input "131"
click at [248, 133] on div "[STREET_ADDRESS][PERSON_NAME]" at bounding box center [277, 133] width 94 height 9
type input "[STREET_ADDRESS][PERSON_NAME]"
click at [260, 99] on div at bounding box center [254, 121] width 594 height 328
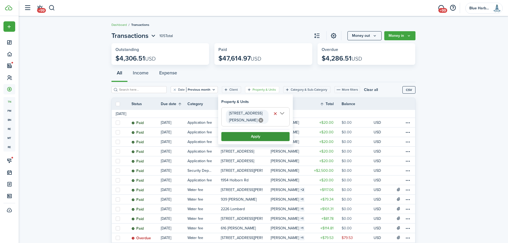
click at [253, 140] on button "Apply" at bounding box center [255, 136] width 68 height 9
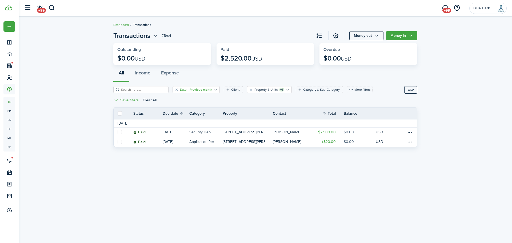
click at [208, 87] on filter-tag "Date Previous month" at bounding box center [196, 89] width 47 height 7
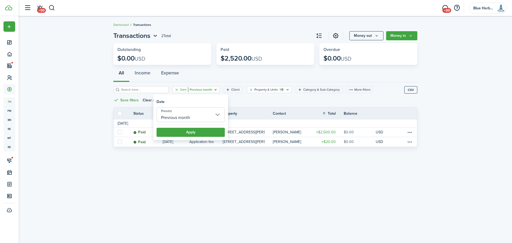
click at [199, 115] on input "Previous month" at bounding box center [191, 114] width 68 height 15
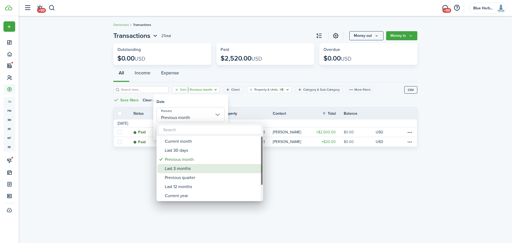
click at [192, 170] on div "Last 3 months" at bounding box center [212, 168] width 94 height 9
type input "Last 3 months"
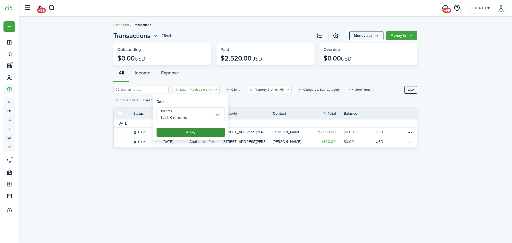
click at [195, 132] on button "Apply" at bounding box center [191, 132] width 68 height 9
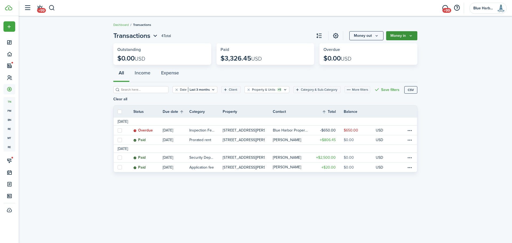
click at [403, 36] on button "Money in" at bounding box center [401, 35] width 31 height 9
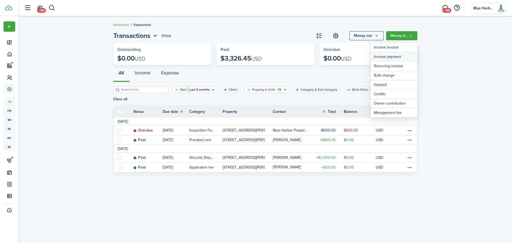
click at [384, 56] on link "Income payment" at bounding box center [394, 56] width 47 height 9
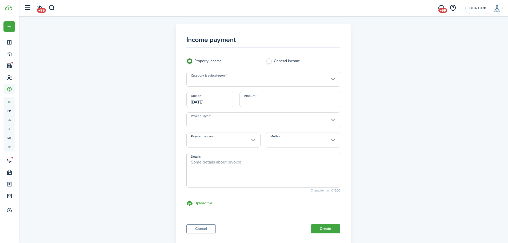
click at [220, 79] on input "Category & subcategory" at bounding box center [263, 79] width 154 height 15
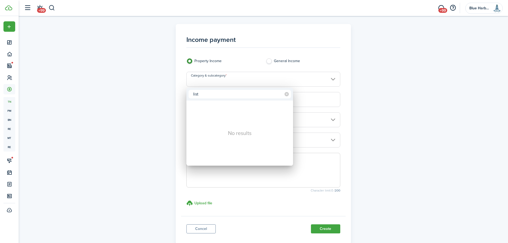
drag, startPoint x: 201, startPoint y: 95, endPoint x: 190, endPoint y: 95, distance: 10.9
click at [190, 95] on input "list" at bounding box center [240, 94] width 102 height 9
type input "list"
click at [214, 79] on div at bounding box center [254, 121] width 594 height 328
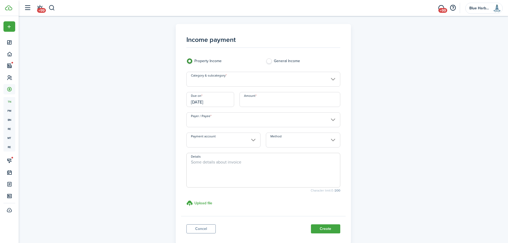
click at [214, 79] on input "Category & subcategory" at bounding box center [263, 79] width 154 height 15
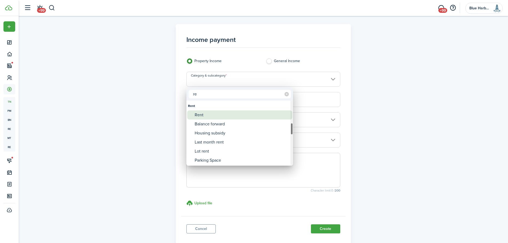
type input "re"
click at [218, 116] on div "Rent" at bounding box center [242, 114] width 94 height 9
type input "Rent"
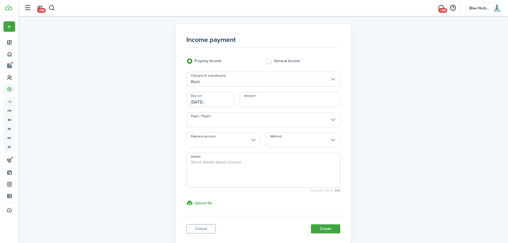
click at [216, 102] on input "[DATE]" at bounding box center [210, 99] width 48 height 15
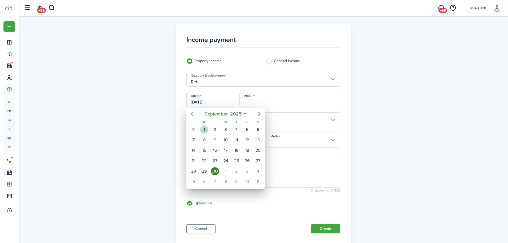
click at [205, 130] on div "1" at bounding box center [204, 130] width 8 height 8
type input "[DATE]"
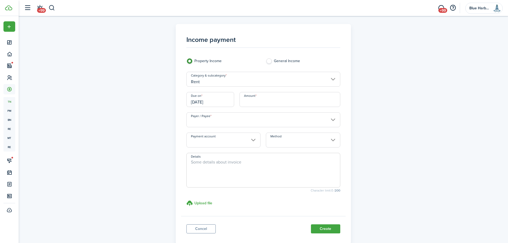
click at [253, 103] on input "Amount" at bounding box center [290, 99] width 101 height 15
type input "$2,500.00"
click at [208, 117] on input "Payer / Payee" at bounding box center [263, 119] width 154 height 15
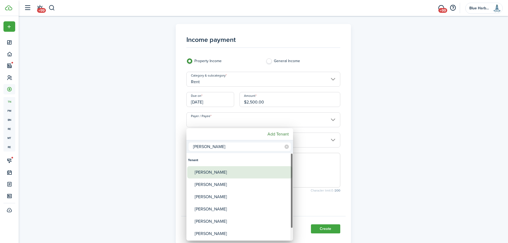
type input "[PERSON_NAME]"
click at [213, 171] on div "[PERSON_NAME]" at bounding box center [242, 172] width 94 height 12
type input "[PERSON_NAME]"
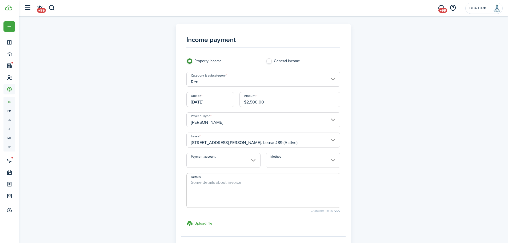
scroll to position [52, 0]
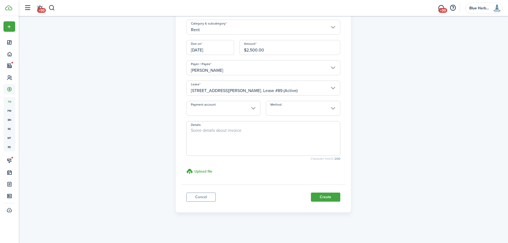
click at [222, 137] on textarea "Details" at bounding box center [263, 140] width 153 height 26
type textarea "First month ([DATE] full month) paid to commissions via [PERSON_NAME] portal"
click at [328, 197] on button "Create" at bounding box center [325, 197] width 29 height 9
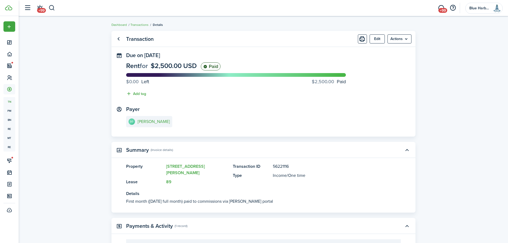
scroll to position [57, 0]
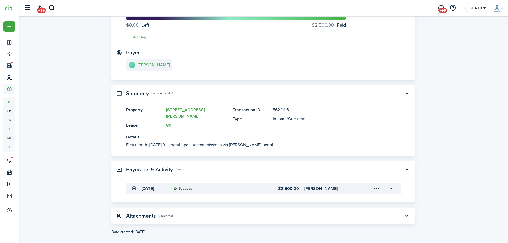
click at [143, 213] on panel-main-title "Attachments" at bounding box center [141, 216] width 30 height 6
click at [407, 211] on button "button" at bounding box center [407, 215] width 9 height 9
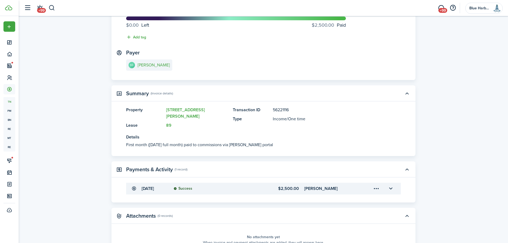
scroll to position [91, 0]
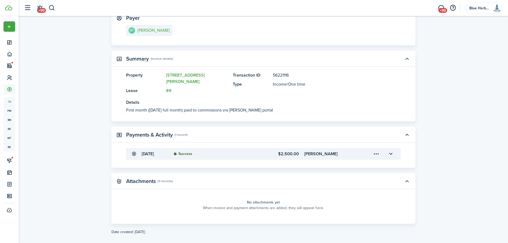
click at [262, 200] on panel-main-placeholder-title "No attachments yet" at bounding box center [263, 203] width 33 height 6
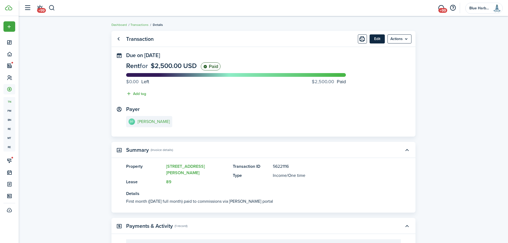
click at [376, 38] on button "Edit" at bounding box center [377, 38] width 15 height 9
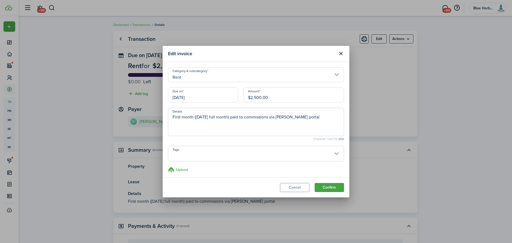
click at [183, 170] on h3 "Upload" at bounding box center [182, 170] width 12 height 6
click at [168, 167] on input "Upload store documents and templates Choose file" at bounding box center [168, 167] width 0 height 0
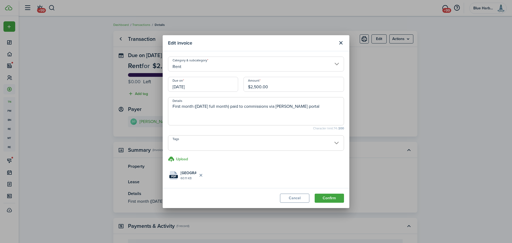
click at [324, 108] on textarea "First month ([DATE] full month) paid to commissions via [PERSON_NAME] portal" at bounding box center [256, 112] width 176 height 19
type textarea "First month ([DATE] full month) paid to commissions via [PERSON_NAME] portal [D…"
click at [333, 199] on button "Confirm" at bounding box center [329, 198] width 29 height 9
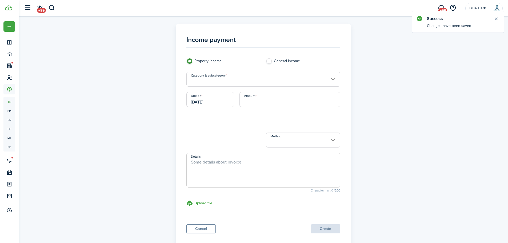
scroll to position [32, 0]
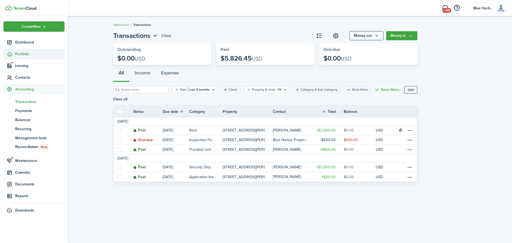
click at [23, 53] on span "Portfolio" at bounding box center [39, 54] width 49 height 6
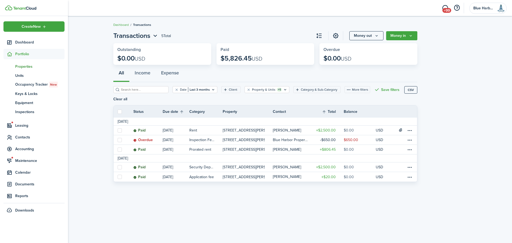
click at [22, 66] on span "Properties" at bounding box center [39, 67] width 49 height 6
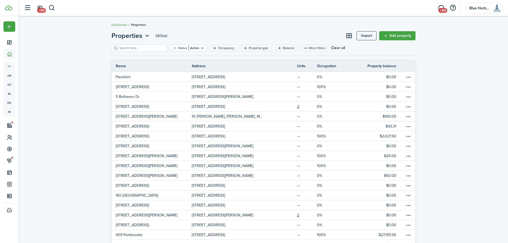
click at [125, 47] on input "search" at bounding box center [141, 48] width 47 height 5
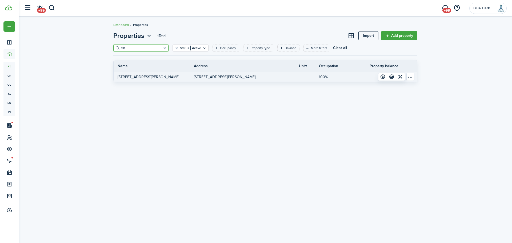
type input "131"
click at [130, 76] on p "[STREET_ADDRESS][PERSON_NAME]" at bounding box center [149, 77] width 62 height 6
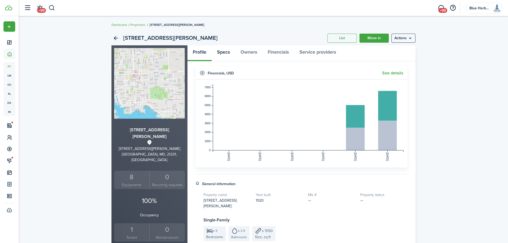
click at [221, 52] on link "Specs" at bounding box center [223, 53] width 23 height 16
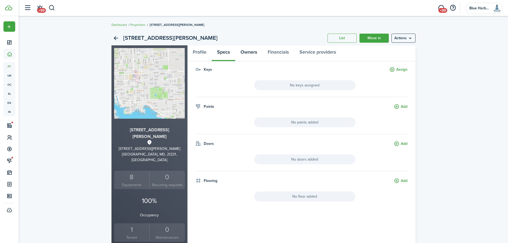
click at [249, 52] on link "Owners" at bounding box center [248, 53] width 27 height 16
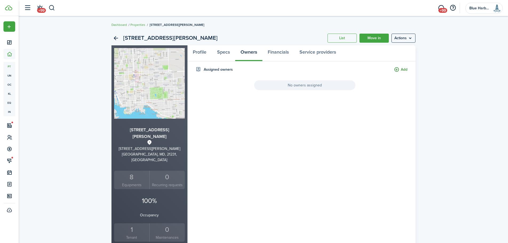
click at [404, 69] on button "Add" at bounding box center [401, 70] width 14 height 6
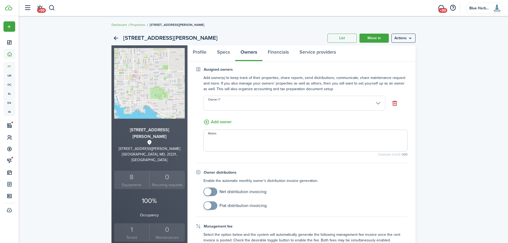
click at [220, 106] on input "Owner 1" at bounding box center [295, 103] width 182 height 15
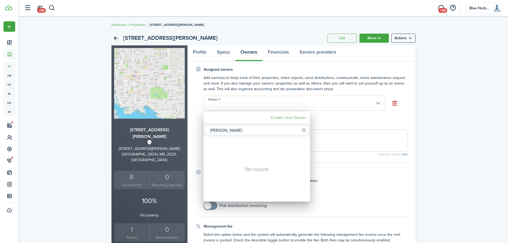
type input "[PERSON_NAME]"
click at [289, 117] on mbsc-button "Create new Owner" at bounding box center [288, 118] width 39 height 10
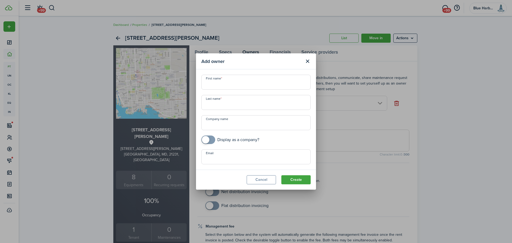
click at [224, 84] on input "First name" at bounding box center [255, 82] width 109 height 15
type input "[PERSON_NAME]"
click at [211, 105] on input "Byringiro" at bounding box center [255, 102] width 109 height 15
type input "Byiringiro"
click at [223, 159] on input "Email" at bounding box center [255, 156] width 109 height 15
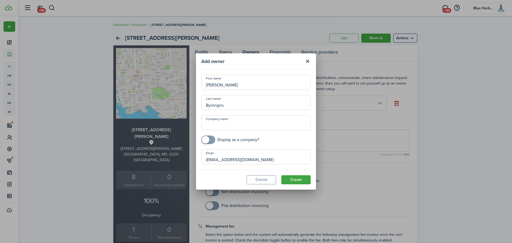
click at [285, 158] on input "[EMAIL_ADDRESS][DOMAIN_NAME]" at bounding box center [255, 156] width 109 height 15
type input "[EMAIL_ADDRESS][DOMAIN_NAME]"
click at [297, 180] on button "Create" at bounding box center [295, 179] width 29 height 9
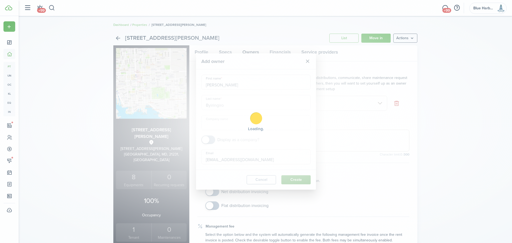
type input "[PERSON_NAME]"
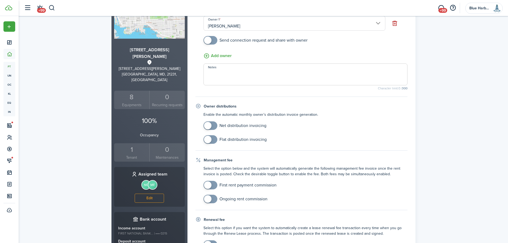
scroll to position [107, 0]
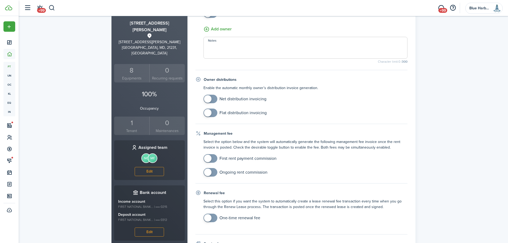
checkbox input "true"
click at [210, 112] on span at bounding box center [207, 112] width 7 height 7
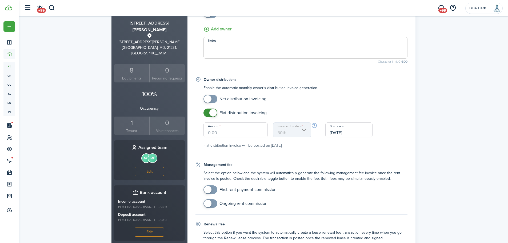
click at [216, 133] on input "Amount" at bounding box center [236, 129] width 65 height 15
click at [213, 99] on span at bounding box center [210, 99] width 5 height 9
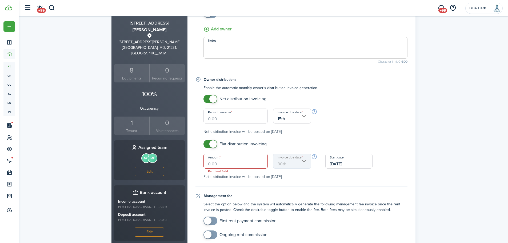
checkbox input "false"
click at [214, 99] on span at bounding box center [212, 98] width 7 height 7
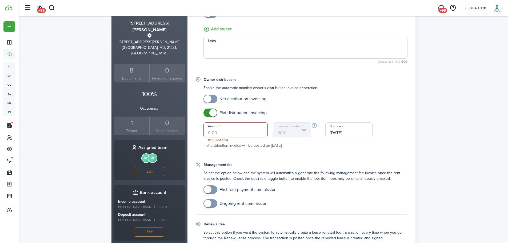
click at [228, 136] on input "Amount" at bounding box center [236, 129] width 65 height 15
click at [224, 133] on input "Amount" at bounding box center [236, 129] width 65 height 15
type input "$200.00"
click at [246, 147] on small "Flat distribution invoice will be posted on [DATE]." at bounding box center [306, 146] width 204 height 6
click at [305, 131] on mbsc-scroller "Invoice due date 30th" at bounding box center [292, 129] width 38 height 15
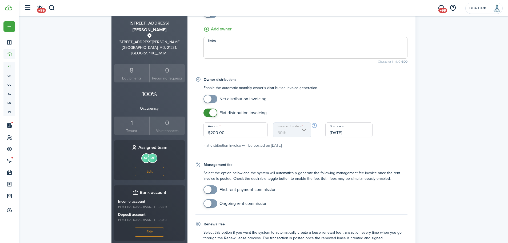
click at [304, 129] on mbsc-scroller "Invoice due date 30th" at bounding box center [292, 129] width 38 height 15
click at [337, 135] on input "[DATE]" at bounding box center [348, 129] width 47 height 15
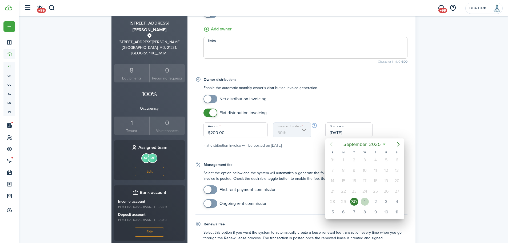
click at [364, 201] on div "1" at bounding box center [365, 202] width 8 height 8
type input "1st"
type input "[DATE]"
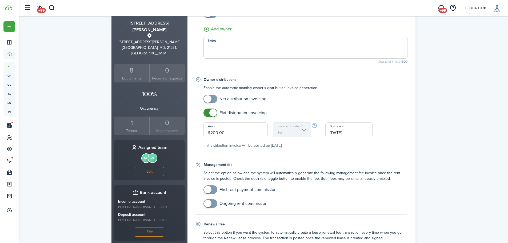
click at [325, 146] on small "Flat distribution invoice will be posted on [DATE]." at bounding box center [306, 146] width 204 height 6
click at [335, 133] on input "[DATE]" at bounding box center [348, 129] width 47 height 15
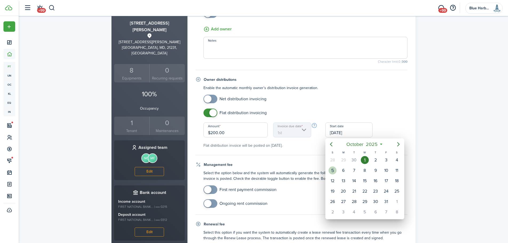
click at [333, 170] on div "5" at bounding box center [333, 170] width 8 height 8
type input "5th"
type input "[DATE]"
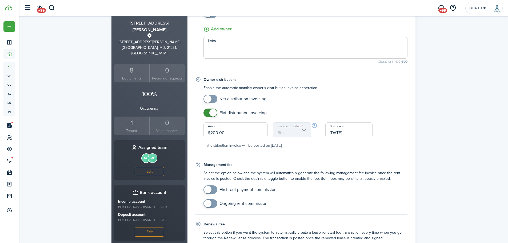
click at [345, 150] on fieldset "Owner distributions Enable the automatic monthly owner’s distribution invoice g…" at bounding box center [302, 116] width 212 height 78
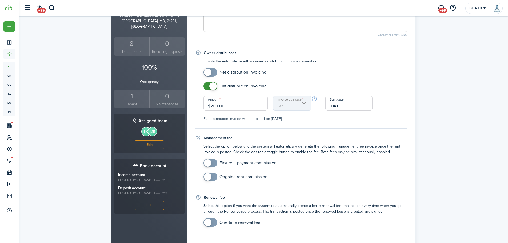
scroll to position [160, 0]
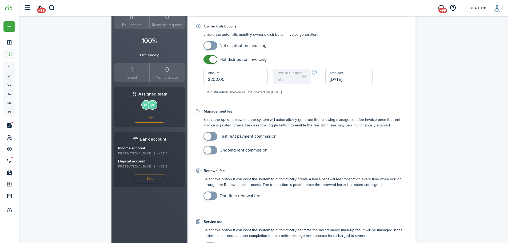
click at [215, 78] on input "$200.00" at bounding box center [236, 76] width 65 height 15
type input "$2,300.00"
click at [232, 91] on small "Flat distribution invoice will be posted on [DATE]." at bounding box center [306, 92] width 204 height 6
checkbox input "true"
click at [212, 137] on span at bounding box center [210, 136] width 5 height 9
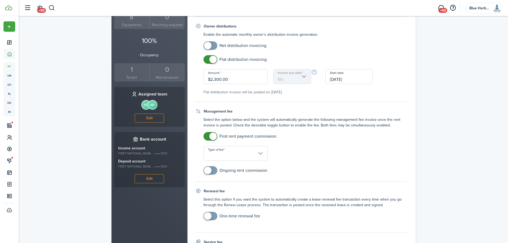
click at [223, 159] on input "Type of fee" at bounding box center [236, 153] width 65 height 15
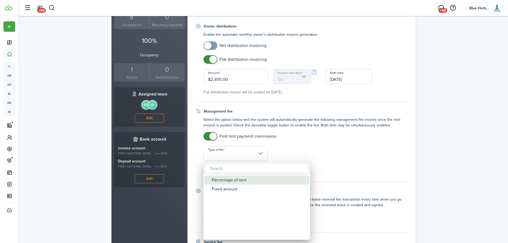
click at [232, 179] on div "Percentage of rent" at bounding box center [259, 180] width 94 height 9
type input "Percentage of rent"
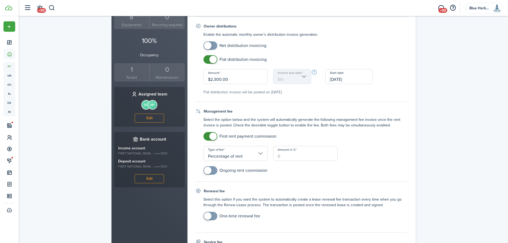
click at [284, 152] on input "Amount in %" at bounding box center [305, 153] width 65 height 15
type input "100"
click at [242, 169] on input "checkbox" at bounding box center [236, 170] width 64 height 9
checkbox input "true"
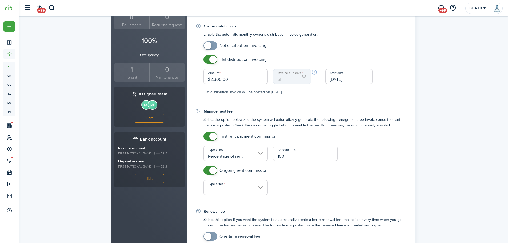
click at [234, 192] on input "Type of fee" at bounding box center [236, 187] width 65 height 15
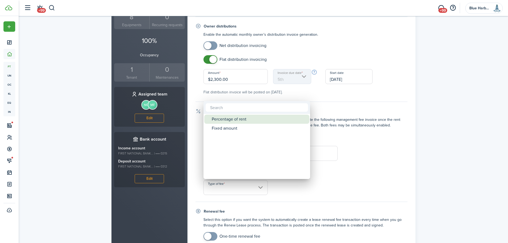
click at [230, 118] on div "Percentage of rent" at bounding box center [259, 119] width 94 height 9
type input "Percentage of rent"
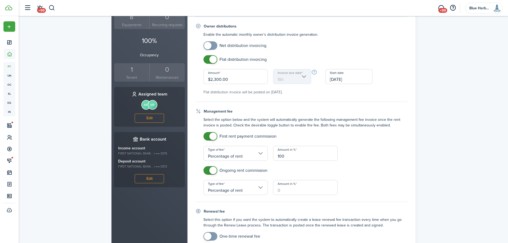
click at [290, 189] on input "Amount in %" at bounding box center [305, 187] width 65 height 15
type input "8"
click at [294, 161] on property-owners-form-management "Select the option below and the system will automatically generate the followin…" at bounding box center [302, 156] width 212 height 78
click at [290, 167] on mobiscroll-switch "Ongoing rent commission" at bounding box center [306, 170] width 204 height 9
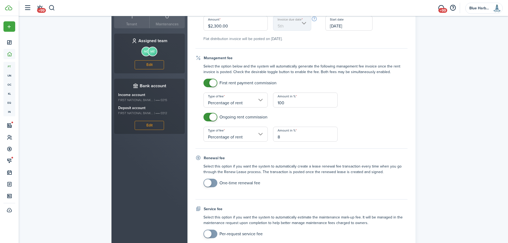
scroll to position [257, 0]
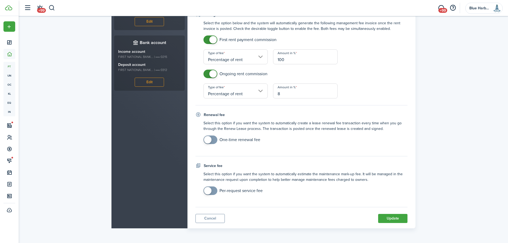
checkbox input "true"
click at [212, 191] on span at bounding box center [210, 190] width 5 height 9
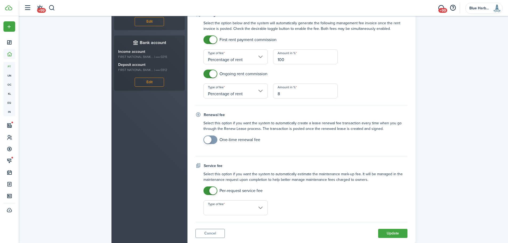
click at [216, 208] on input "Type of fee" at bounding box center [236, 207] width 65 height 15
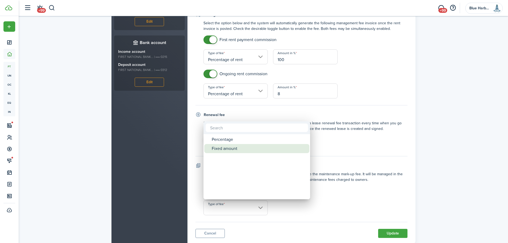
click at [225, 148] on div "Fixed amount" at bounding box center [259, 148] width 94 height 9
type input "Fixed amount"
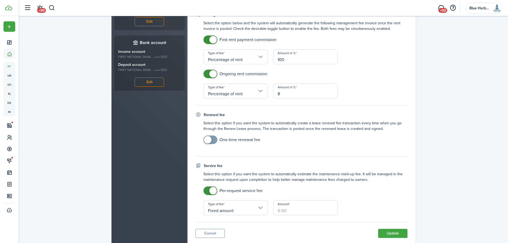
click at [286, 209] on input "Amount" at bounding box center [305, 207] width 65 height 15
type input "$20.00"
click at [284, 168] on div "Service fee" at bounding box center [302, 166] width 212 height 6
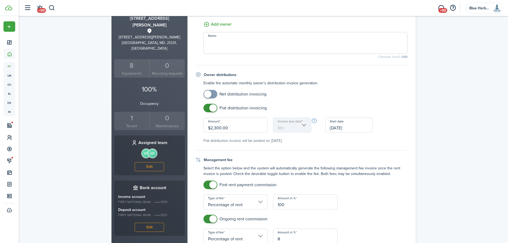
scroll to position [58, 0]
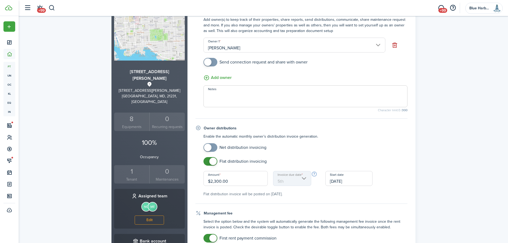
checkbox input "true"
click at [213, 61] on span at bounding box center [210, 62] width 5 height 9
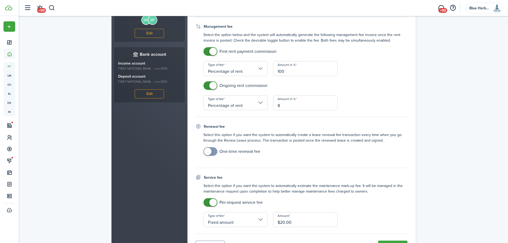
scroll to position [272, 0]
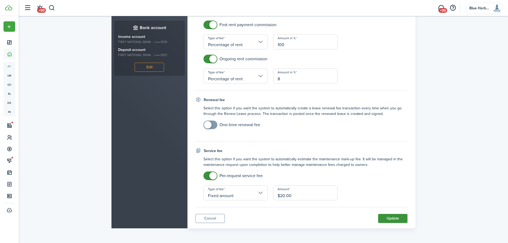
click at [392, 218] on button "Update" at bounding box center [392, 218] width 29 height 9
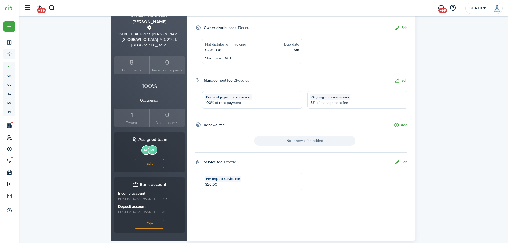
scroll to position [0, 0]
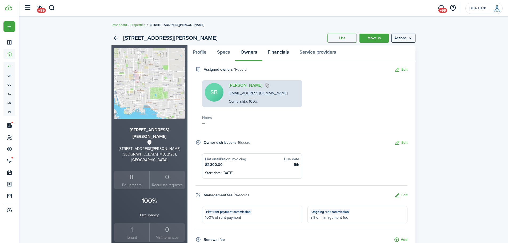
click at [280, 51] on link "Financials" at bounding box center [278, 53] width 32 height 16
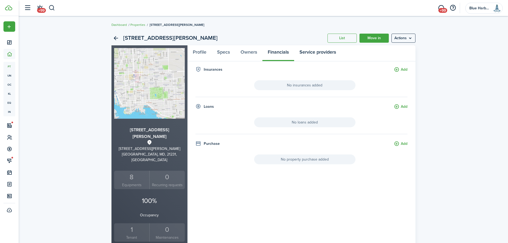
click at [320, 52] on link "Service providers" at bounding box center [317, 53] width 47 height 16
click at [208, 53] on link "Profile" at bounding box center [200, 53] width 24 height 16
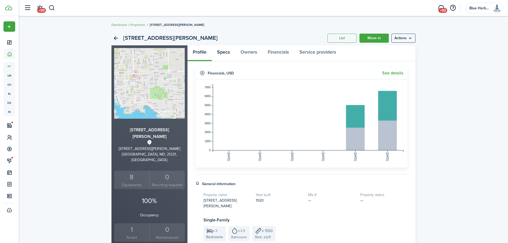
click at [223, 52] on link "Specs" at bounding box center [223, 53] width 23 height 16
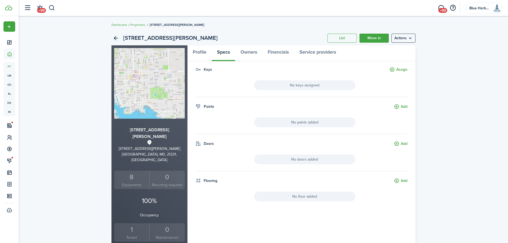
click at [131, 225] on div "1" at bounding box center [132, 230] width 33 height 10
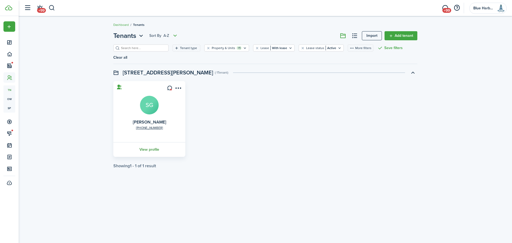
click at [152, 142] on link "View profile" at bounding box center [150, 149] width 74 height 15
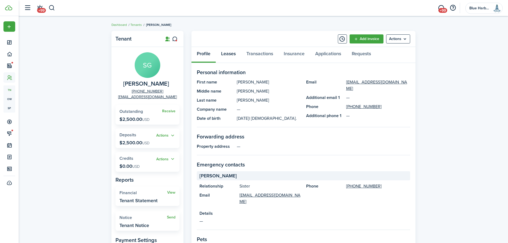
click at [225, 52] on link "Leases" at bounding box center [228, 55] width 25 height 16
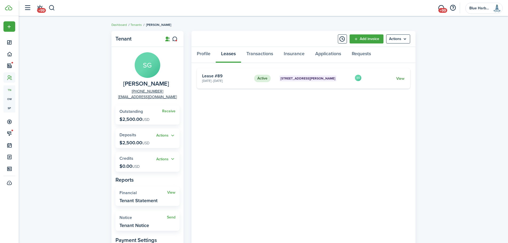
click at [404, 78] on link "View" at bounding box center [400, 79] width 8 height 6
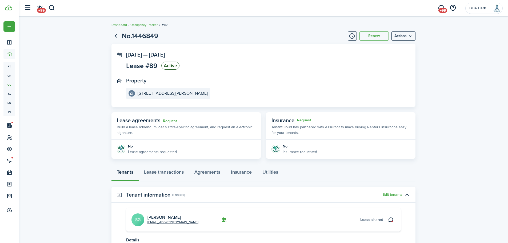
scroll to position [51, 0]
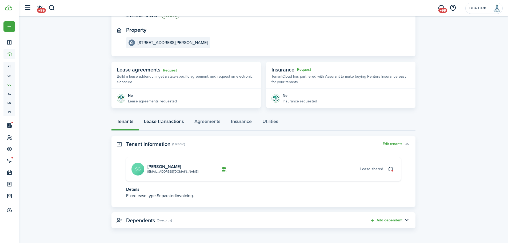
click at [174, 121] on link "Lease transactions" at bounding box center [164, 123] width 50 height 16
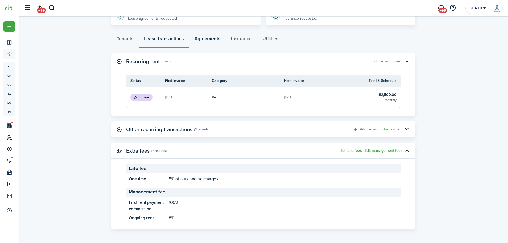
scroll to position [134, 0]
click at [210, 37] on link "Agreements" at bounding box center [207, 39] width 37 height 16
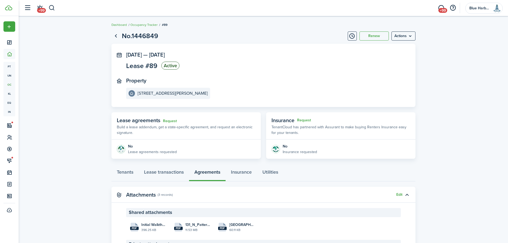
scroll to position [53, 0]
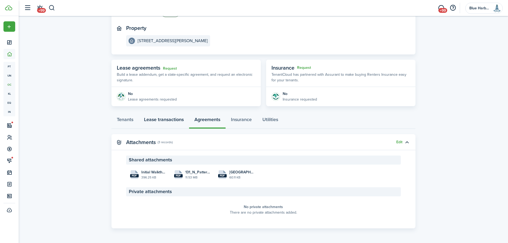
click at [167, 120] on link "Lease transactions" at bounding box center [164, 121] width 50 height 16
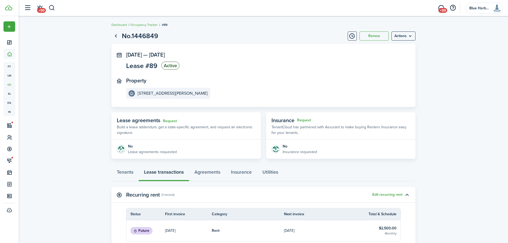
scroll to position [80, 0]
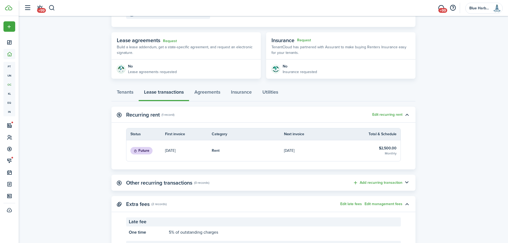
click at [391, 147] on table-info-title "$2,500.00" at bounding box center [388, 148] width 18 height 6
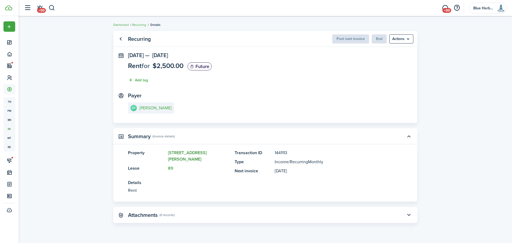
click at [189, 152] on link "[STREET_ADDRESS][PERSON_NAME]" at bounding box center [187, 156] width 39 height 13
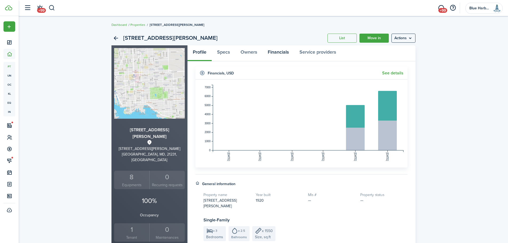
click at [281, 53] on link "Financials" at bounding box center [278, 53] width 32 height 16
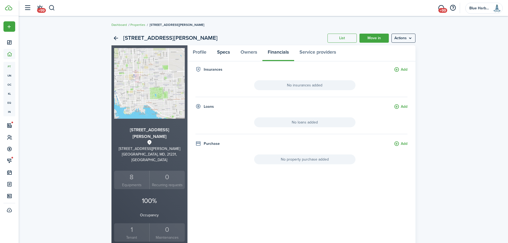
click at [223, 52] on link "Specs" at bounding box center [223, 53] width 23 height 16
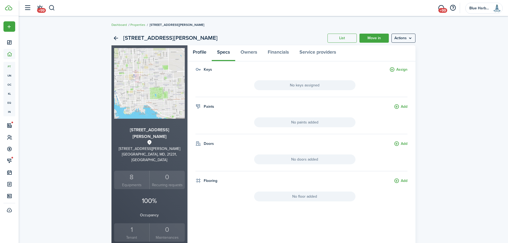
click at [198, 52] on link "Profile" at bounding box center [200, 53] width 24 height 16
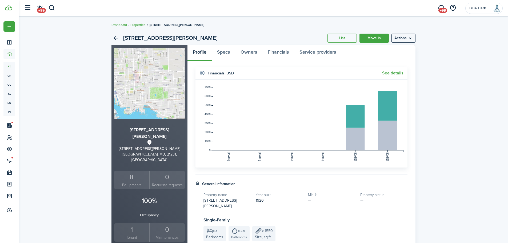
click at [219, 73] on h4 "Financials , USD" at bounding box center [221, 73] width 26 height 6
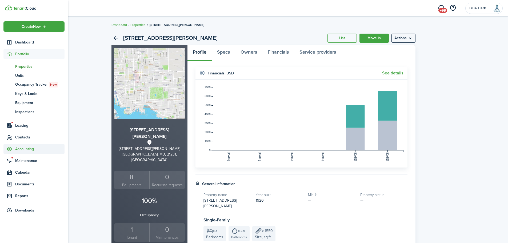
click at [26, 148] on span "Accounting" at bounding box center [39, 149] width 49 height 6
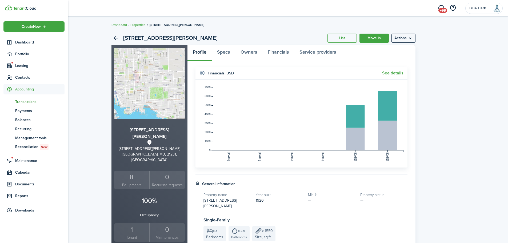
click at [33, 102] on span "Transactions" at bounding box center [39, 102] width 49 height 6
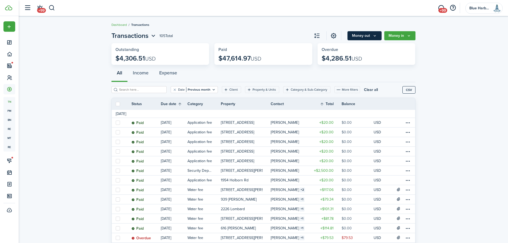
click at [372, 34] on button "Money out" at bounding box center [365, 35] width 34 height 9
click at [404, 35] on button "Money in" at bounding box center [399, 35] width 31 height 9
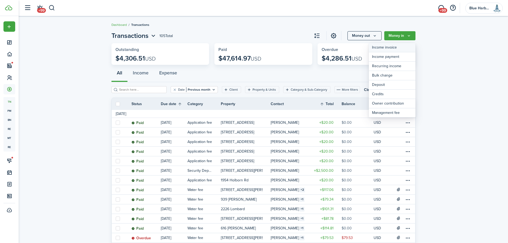
click at [396, 47] on link "Income invoice" at bounding box center [392, 47] width 47 height 9
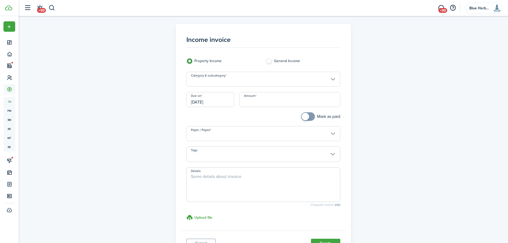
click at [227, 82] on input "Category & subcategory" at bounding box center [263, 79] width 154 height 15
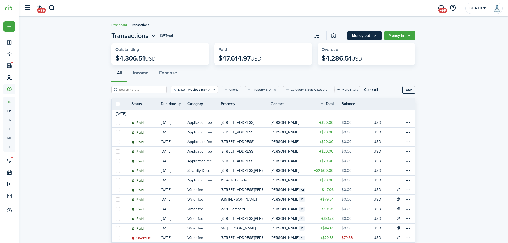
click at [375, 36] on icon "Money out" at bounding box center [375, 36] width 5 height 4
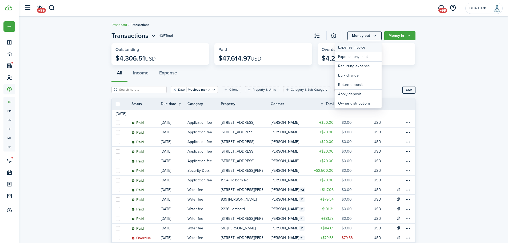
click at [359, 47] on link "Expense invoice" at bounding box center [358, 47] width 47 height 9
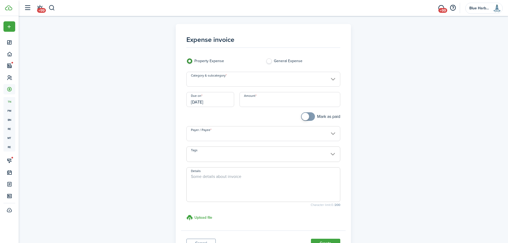
click at [233, 80] on input "Category & subcategory" at bounding box center [263, 79] width 154 height 15
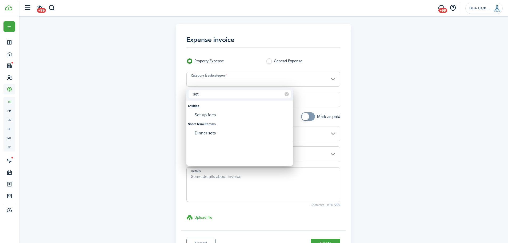
drag, startPoint x: 195, startPoint y: 95, endPoint x: 188, endPoint y: 94, distance: 6.7
click at [188, 94] on div "set" at bounding box center [239, 94] width 107 height 13
type input "manag"
click at [213, 113] on div "Management Fees" at bounding box center [242, 114] width 94 height 9
type input "Dues and Fees / Management Fees"
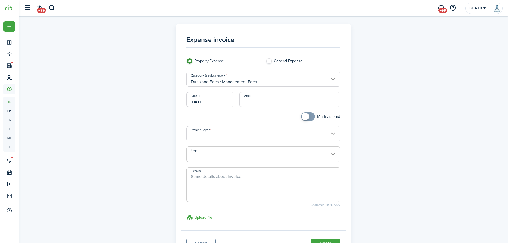
click at [221, 101] on input "[DATE]" at bounding box center [210, 99] width 48 height 15
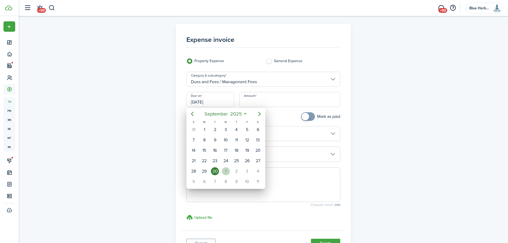
click at [225, 172] on div "1" at bounding box center [226, 171] width 8 height 8
type input "[DATE]"
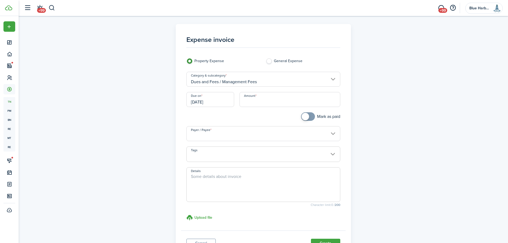
click at [253, 100] on input "Amount" at bounding box center [290, 99] width 101 height 15
click at [231, 139] on input "Payer / Payee" at bounding box center [263, 133] width 154 height 15
type input "$2,350.00"
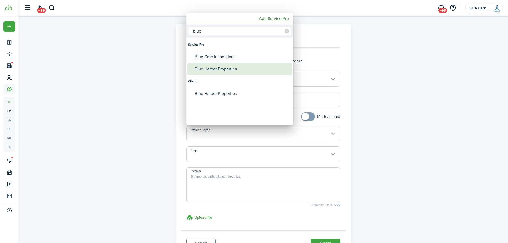
type input "blue"
click at [209, 69] on div "Blue Harbor Properties" at bounding box center [242, 69] width 94 height 12
type input "Blue Harbor Properties"
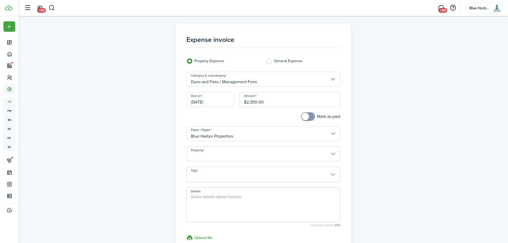
click at [210, 160] on input "Property" at bounding box center [263, 153] width 154 height 15
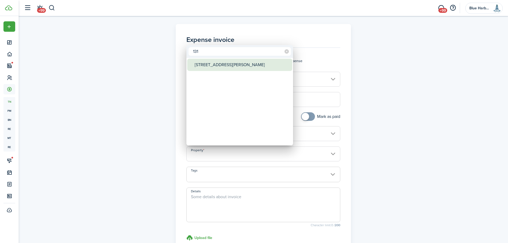
type input "131"
click at [209, 66] on div "[STREET_ADDRESS][PERSON_NAME]" at bounding box center [242, 65] width 94 height 12
type input "[STREET_ADDRESS][PERSON_NAME]"
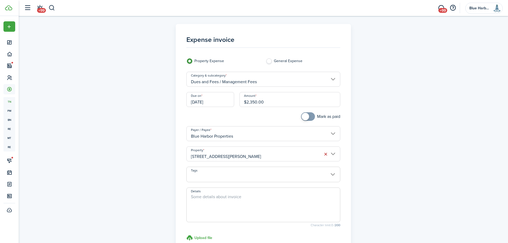
scroll to position [66, 0]
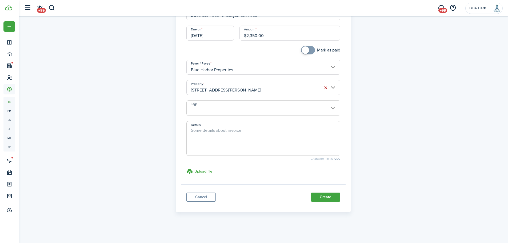
click at [211, 132] on textarea "Details" at bounding box center [263, 140] width 153 height 26
type textarea "I"
type textarea "Setup costs for inspections and painting interior/deck/exterior"
click at [211, 172] on h3 "Upload file" at bounding box center [203, 172] width 18 height 6
click at [186, 168] on input "Upload file store documents and templates Choose file" at bounding box center [186, 168] width 0 height 0
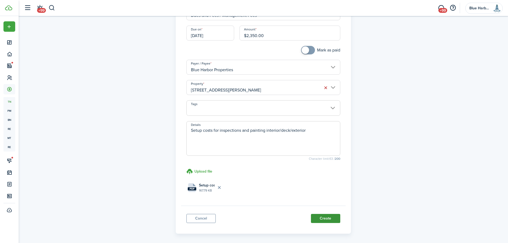
click at [326, 219] on button "Create" at bounding box center [325, 218] width 29 height 9
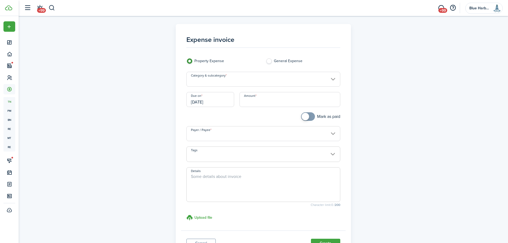
click at [238, 81] on input "Category & subcategory" at bounding box center [263, 79] width 154 height 15
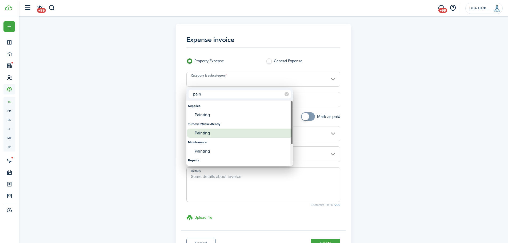
type input "pain"
click at [215, 134] on div "Painting" at bounding box center [242, 133] width 94 height 9
type input "Turnover/Make-Ready / Painting"
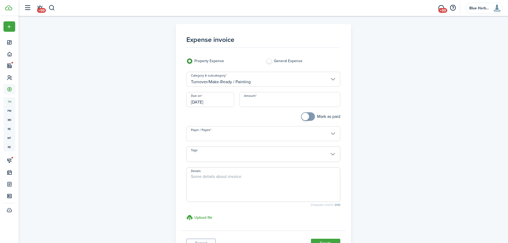
click at [218, 101] on input "[DATE]" at bounding box center [210, 99] width 48 height 15
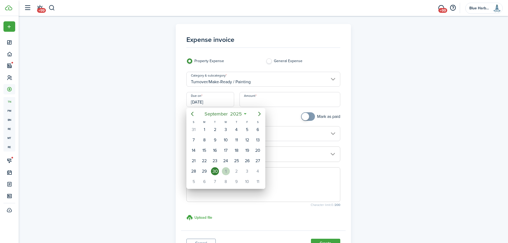
click at [225, 172] on div "1" at bounding box center [226, 171] width 8 height 8
type input "[DATE]"
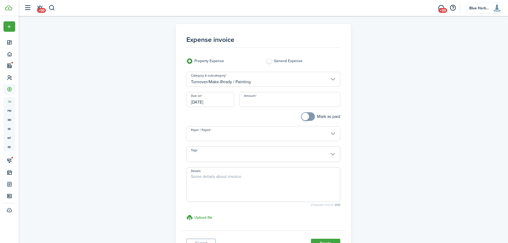
click at [257, 99] on input "Amount" at bounding box center [290, 99] width 101 height 15
click at [251, 102] on input "$6.00" at bounding box center [290, 99] width 101 height 15
click at [248, 102] on input "$6.00" at bounding box center [290, 99] width 101 height 15
click at [236, 137] on input "Payer / Payee" at bounding box center [263, 133] width 154 height 15
type input "$620.00"
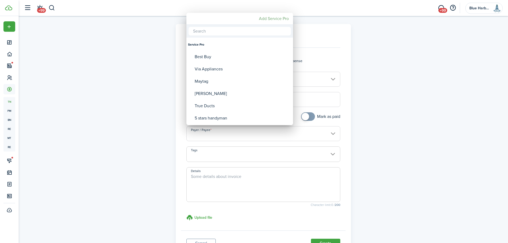
click at [276, 19] on mbsc-button "Add Service Pro" at bounding box center [274, 19] width 34 height 10
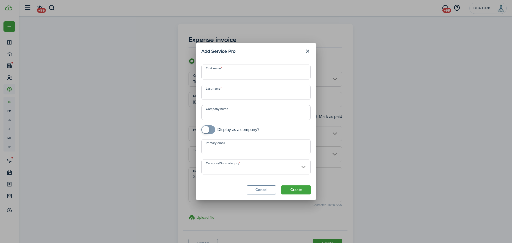
click at [225, 116] on input "Company name" at bounding box center [255, 112] width 109 height 15
type input "[PERSON_NAME] Construction"
click at [224, 146] on input "Primary email" at bounding box center [255, 146] width 109 height 15
paste input "[EMAIL_ADDRESS][DOMAIN_NAME]"
type input "[EMAIL_ADDRESS][DOMAIN_NAME]"
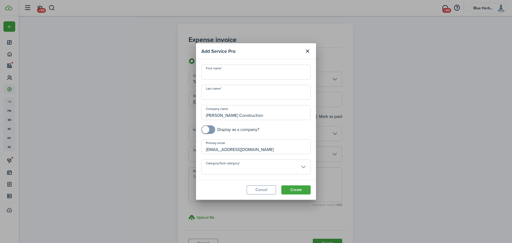
click at [223, 131] on input "checkbox" at bounding box center [230, 129] width 58 height 9
checkbox input "true"
click at [283, 165] on input "Category/Sub-category" at bounding box center [255, 167] width 109 height 15
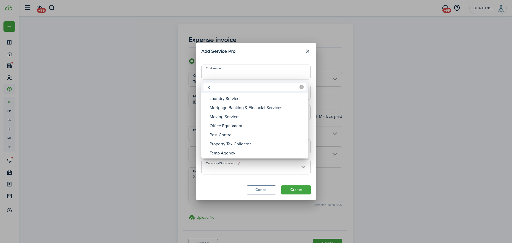
type input "c"
click at [302, 85] on icon at bounding box center [302, 87] width 4 height 4
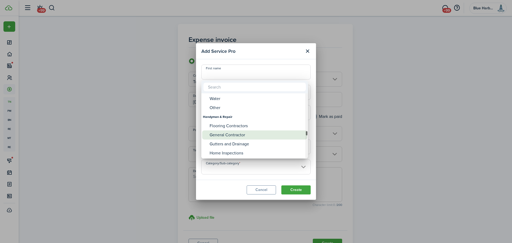
click at [266, 134] on div "General Contractor" at bounding box center [257, 134] width 94 height 9
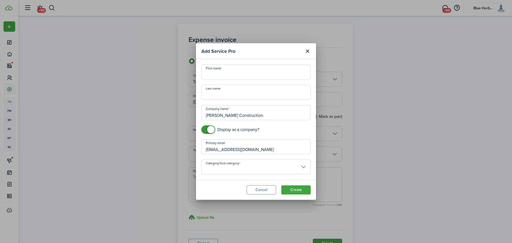
type input "Handyman & Repair -> General Contractor"
click at [298, 189] on button "Create" at bounding box center [295, 189] width 29 height 9
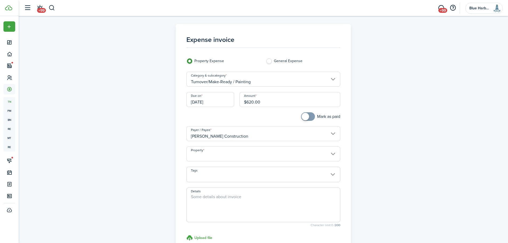
click at [227, 159] on input "Property" at bounding box center [263, 153] width 154 height 15
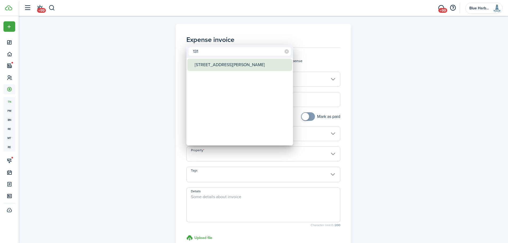
type input "131"
click at [229, 64] on div "[STREET_ADDRESS][PERSON_NAME]" at bounding box center [242, 65] width 94 height 12
type input "[STREET_ADDRESS][PERSON_NAME]"
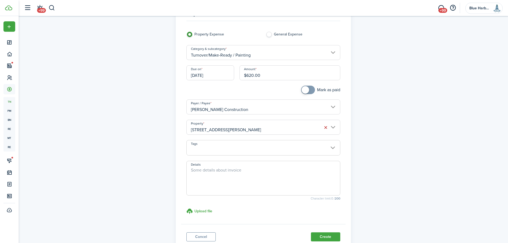
scroll to position [66, 0]
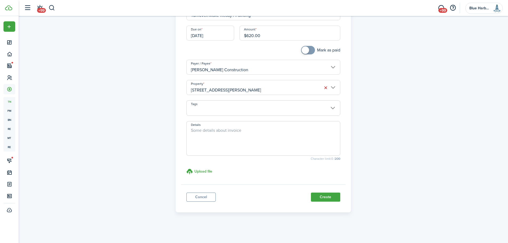
click at [229, 144] on textarea "Details" at bounding box center [263, 140] width 153 height 26
click at [203, 170] on h3 "Upload file" at bounding box center [203, 172] width 18 height 6
click at [186, 168] on input "Upload file store documents and templates Choose file" at bounding box center [186, 168] width 0 height 0
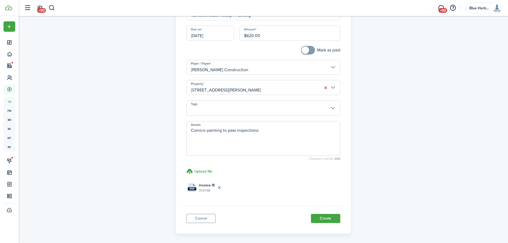
click at [265, 132] on textarea "Cornice painting to pass inspections" at bounding box center [263, 140] width 153 height 26
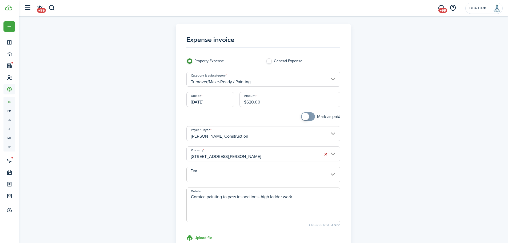
scroll to position [88, 0]
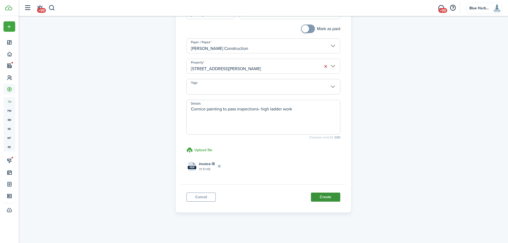
type textarea "Cornice painting to pass inspections- high ladder work"
click at [326, 196] on button "Create" at bounding box center [325, 197] width 29 height 9
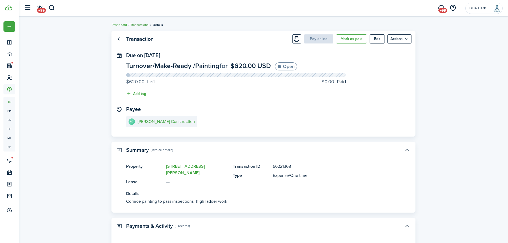
click at [139, 24] on link "Transactions" at bounding box center [139, 24] width 18 height 5
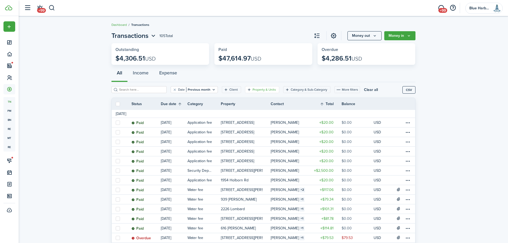
click at [253, 89] on filter-tag-label "Property & Units" at bounding box center [264, 89] width 23 height 5
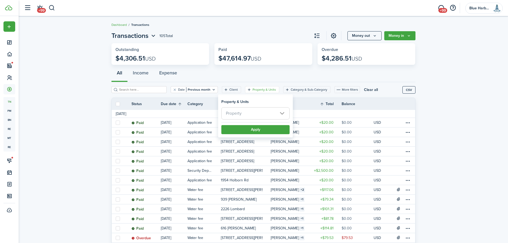
click at [244, 113] on span "Property" at bounding box center [256, 113] width 68 height 12
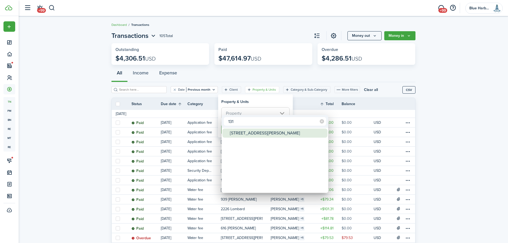
type input "131"
click at [233, 133] on div "[STREET_ADDRESS][PERSON_NAME]" at bounding box center [277, 133] width 94 height 9
type input "[STREET_ADDRESS][PERSON_NAME]"
click at [249, 101] on div at bounding box center [254, 121] width 594 height 328
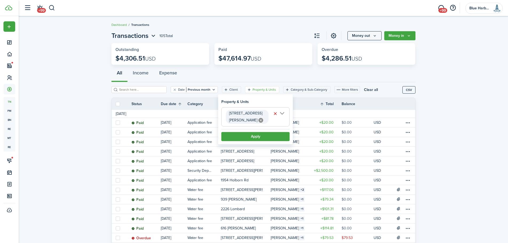
click at [250, 132] on filter-item-popup-footer "Apply" at bounding box center [255, 135] width 68 height 12
click at [212, 90] on icon "Open filter" at bounding box center [214, 89] width 5 height 4
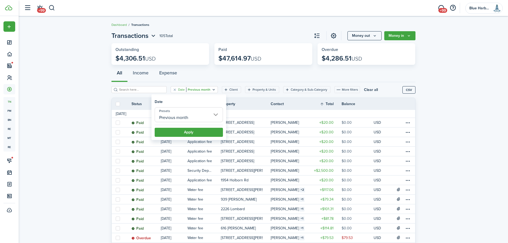
click at [206, 114] on input "Previous month" at bounding box center [189, 114] width 68 height 15
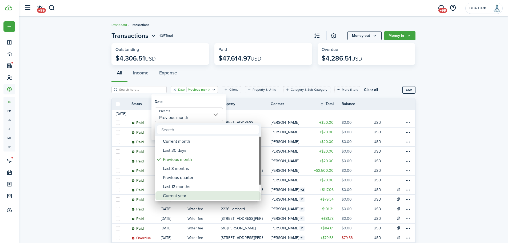
click at [182, 197] on div "Current year" at bounding box center [210, 195] width 94 height 9
type input "Current year"
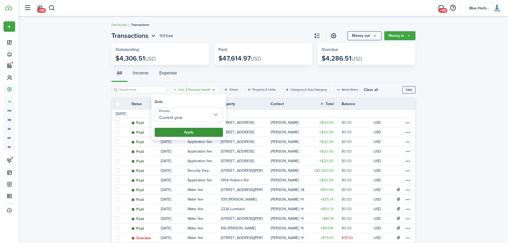
click at [198, 133] on button "Apply" at bounding box center [189, 132] width 68 height 9
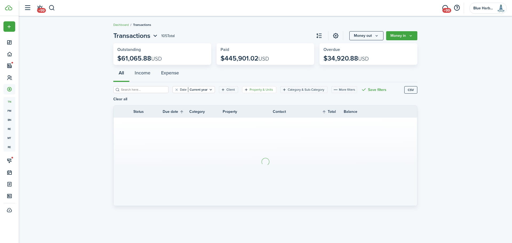
click at [250, 89] on filter-tag-label "Property & Units" at bounding box center [261, 89] width 23 height 5
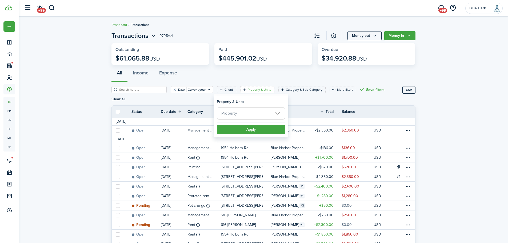
click at [243, 114] on span "Property" at bounding box center [251, 113] width 68 height 12
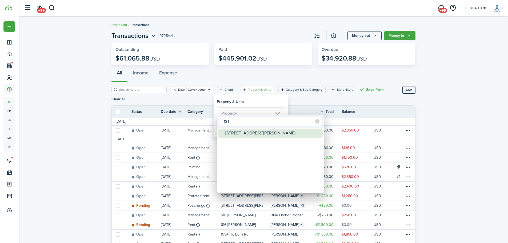
type input "131"
click at [238, 133] on div "[STREET_ADDRESS][PERSON_NAME]" at bounding box center [272, 133] width 94 height 9
type input "[STREET_ADDRESS][PERSON_NAME]"
click at [250, 100] on div at bounding box center [254, 121] width 594 height 328
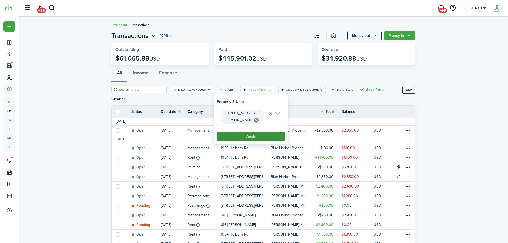
click at [246, 137] on button "Apply" at bounding box center [251, 136] width 68 height 9
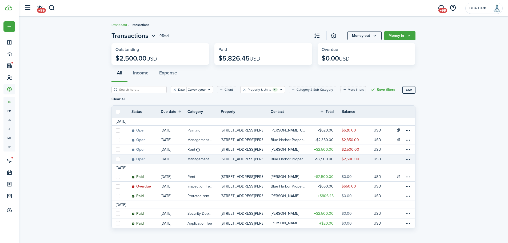
click at [204, 157] on table-info-title "Management fees" at bounding box center [200, 159] width 25 height 6
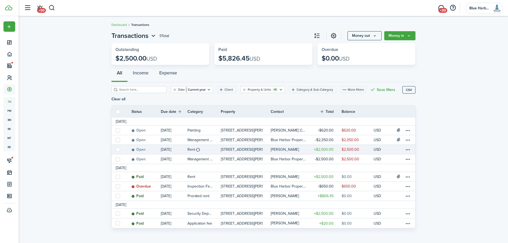
scroll to position [3, 0]
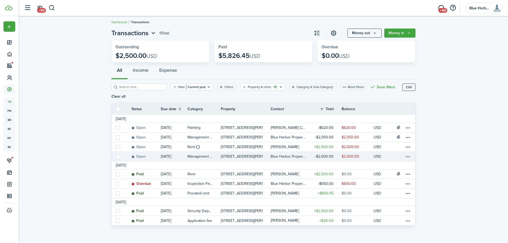
click at [276, 156] on table-profile-info-text "Blue Harbor Properties" at bounding box center [289, 156] width 36 height 4
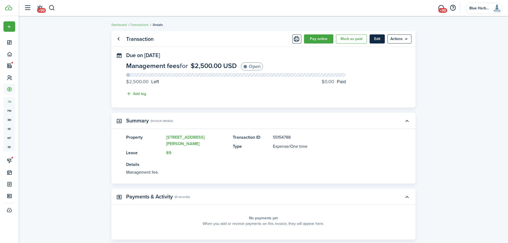
click at [378, 37] on button "Edit" at bounding box center [377, 38] width 15 height 9
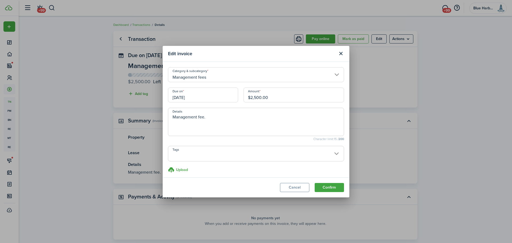
click at [262, 77] on input "Management fees" at bounding box center [256, 74] width 176 height 15
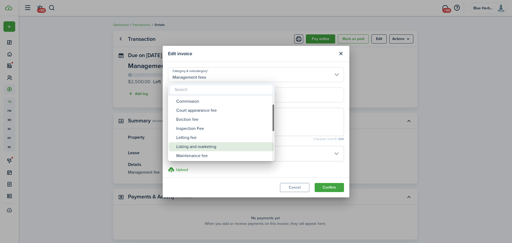
click at [210, 148] on div "Listing and marketing" at bounding box center [223, 146] width 94 height 9
type input "Management fees / Listing and marketing"
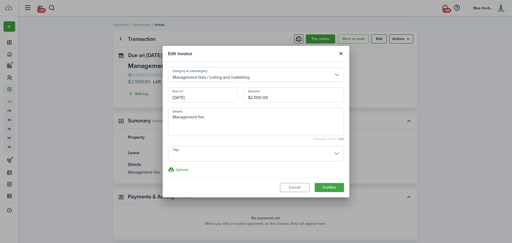
click at [190, 97] on input "[DATE]" at bounding box center [203, 94] width 70 height 15
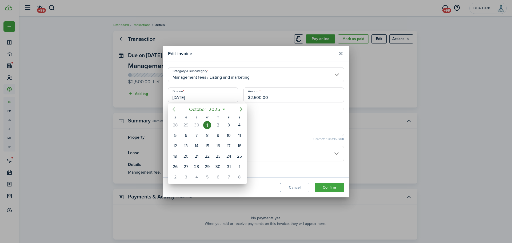
click at [175, 108] on icon "Previous page" at bounding box center [174, 109] width 6 height 6
click at [188, 126] on div "1" at bounding box center [186, 125] width 8 height 8
type input "[DATE]"
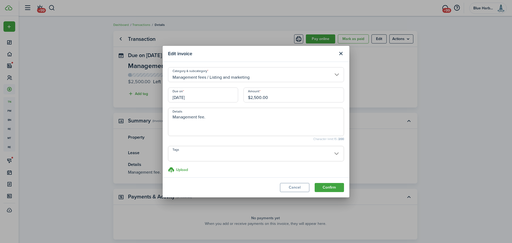
click at [174, 117] on textarea "Management fee." at bounding box center [256, 123] width 176 height 19
click at [184, 117] on textarea "Management fee." at bounding box center [256, 123] width 176 height 19
click at [192, 116] on textarea "Listing fee." at bounding box center [256, 123] width 176 height 19
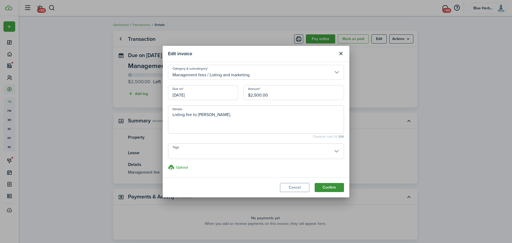
type textarea "Listing fee to [PERSON_NAME]."
click at [329, 186] on button "Confirm" at bounding box center [329, 187] width 29 height 9
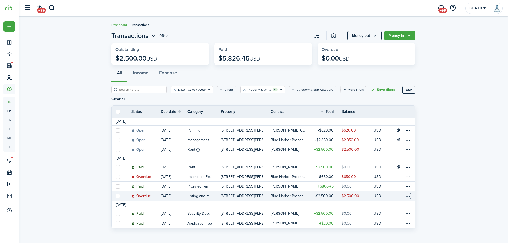
click at [409, 196] on table-menu-btn-icon at bounding box center [408, 196] width 6 height 6
click at [377, 172] on link "Mark as paid" at bounding box center [387, 171] width 47 height 9
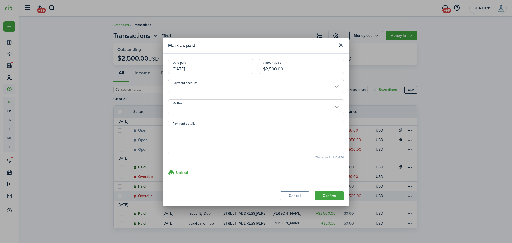
click at [201, 69] on input "[DATE]" at bounding box center [210, 66] width 85 height 15
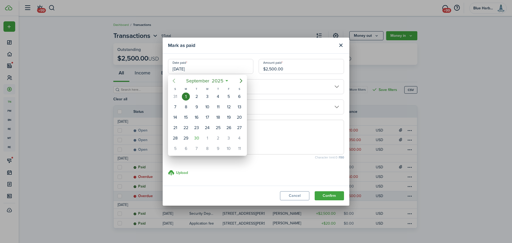
click at [174, 80] on icon "Previous page" at bounding box center [174, 81] width 6 height 6
click at [229, 107] on div "8" at bounding box center [229, 107] width 8 height 8
type input "[DATE]"
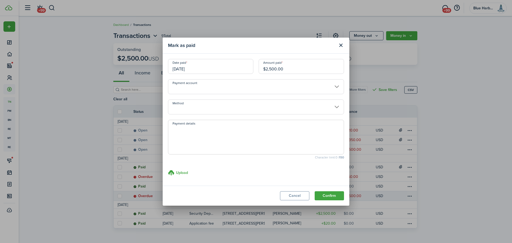
click at [198, 133] on textarea "Payment details" at bounding box center [256, 139] width 176 height 26
click at [173, 130] on textarea "Paid via [PERSON_NAME] portal" at bounding box center [256, 139] width 176 height 26
type textarea "Tenant Paid via [PERSON_NAME] portal"
click at [328, 195] on button "Confirm" at bounding box center [329, 195] width 29 height 9
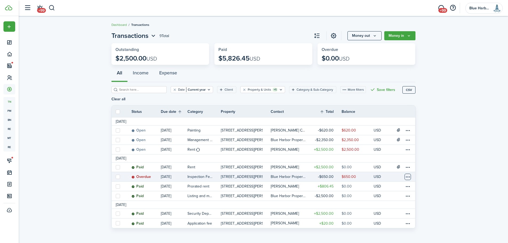
click at [408, 178] on table-menu-btn-icon at bounding box center [408, 177] width 6 height 6
click at [378, 237] on button "Delete" at bounding box center [387, 237] width 47 height 9
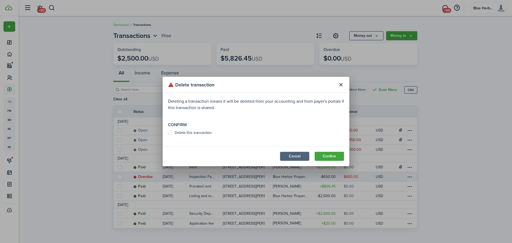
click at [291, 158] on button "Cancel" at bounding box center [294, 156] width 29 height 9
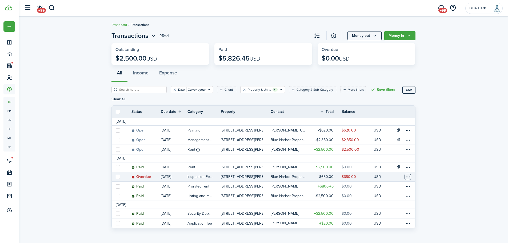
click at [410, 177] on table-menu-btn-icon "Open menu" at bounding box center [408, 177] width 6 height 6
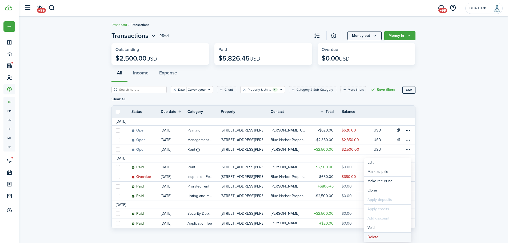
click at [379, 237] on button "Delete" at bounding box center [387, 237] width 47 height 9
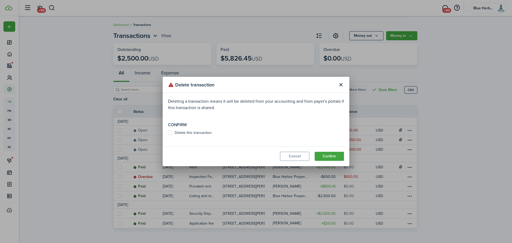
click at [195, 131] on label "Delete this transaction" at bounding box center [190, 133] width 44 height 4
click at [168, 133] on input "Delete this transaction" at bounding box center [168, 133] width 0 height 0
checkbox input "true"
click at [328, 155] on button "Confirm" at bounding box center [329, 156] width 29 height 9
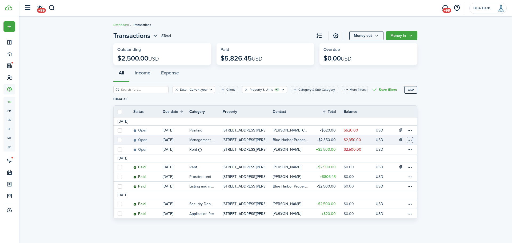
click at [410, 140] on table-menu-btn-icon at bounding box center [410, 140] width 6 height 6
click at [303, 140] on table-profile-info-text "Blue Harbor Properties" at bounding box center [291, 140] width 36 height 4
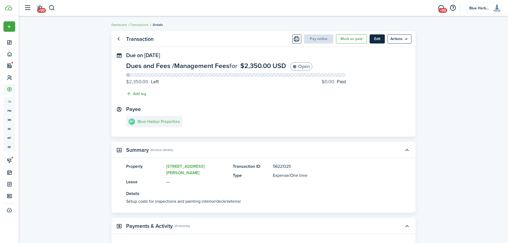
click at [378, 41] on button "Edit" at bounding box center [377, 38] width 15 height 9
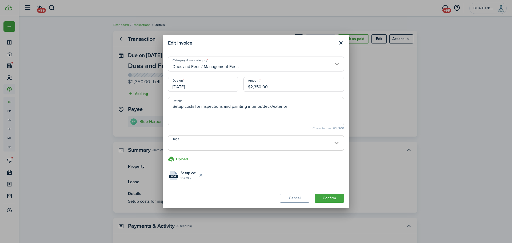
click at [240, 66] on input "Dues and Fees / Management Fees" at bounding box center [256, 64] width 176 height 15
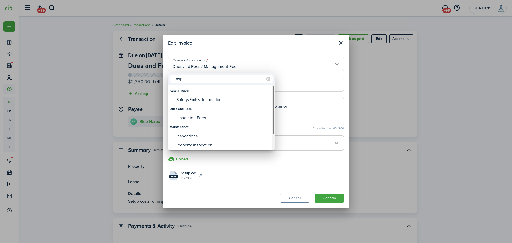
type input "insp"
click at [200, 118] on div "Inspection Fees" at bounding box center [223, 117] width 94 height 9
type input "Dues and Fees / Inspection Fees"
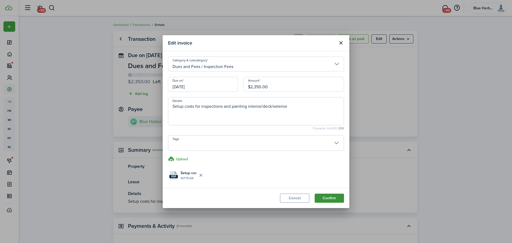
click at [329, 199] on button "Confirm" at bounding box center [329, 198] width 29 height 9
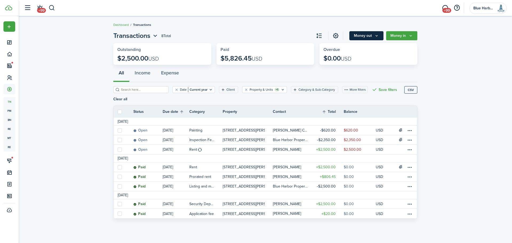
click at [378, 36] on icon "Money out" at bounding box center [377, 36] width 5 height 4
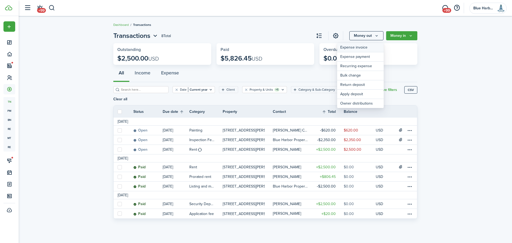
click at [359, 47] on link "Expense invoice" at bounding box center [360, 47] width 47 height 9
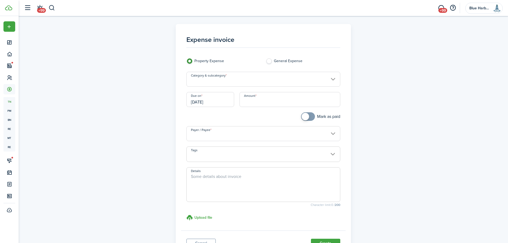
click at [302, 80] on input "Category & subcategory" at bounding box center [263, 79] width 154 height 15
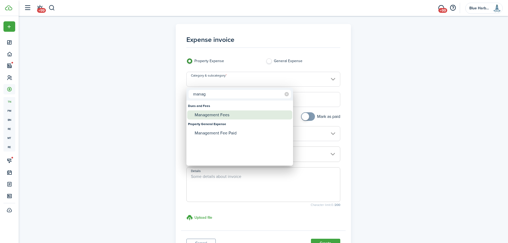
type input "manag"
click at [220, 114] on div "Management Fees" at bounding box center [242, 114] width 94 height 9
type input "Dues and Fees / Management Fees"
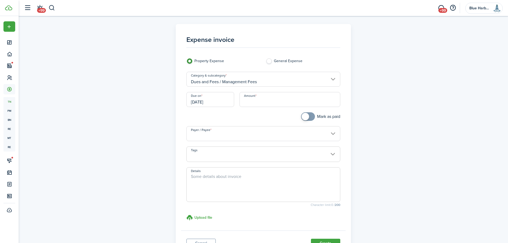
click at [225, 102] on input "[DATE]" at bounding box center [210, 99] width 48 height 15
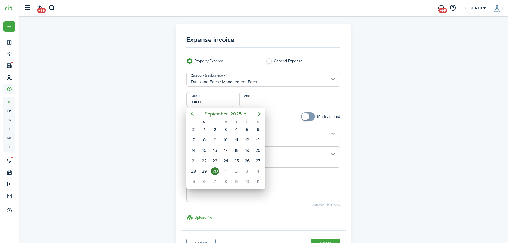
click at [184, 87] on div at bounding box center [254, 121] width 594 height 328
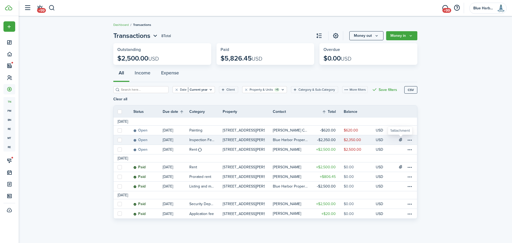
click at [399, 140] on icon at bounding box center [401, 139] width 5 height 4
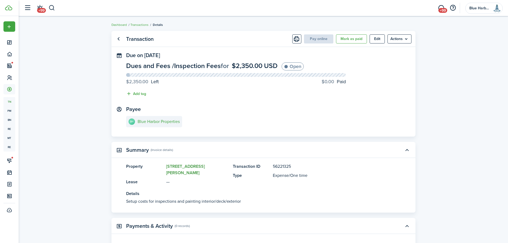
scroll to position [94, 0]
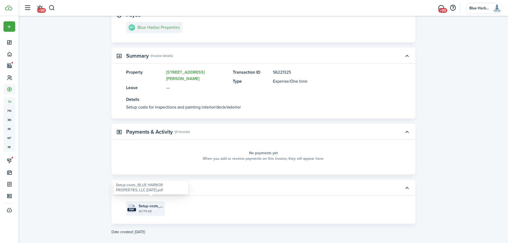
click at [149, 203] on span "Setup costs_BLUE HARBOR PROPERTIES, LLC [DATE].pdf" at bounding box center [151, 206] width 25 height 6
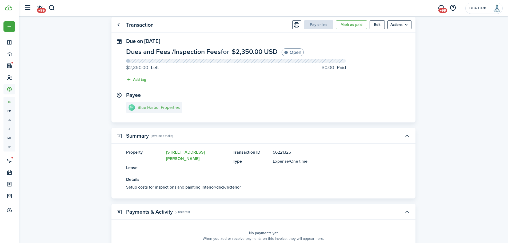
scroll to position [0, 0]
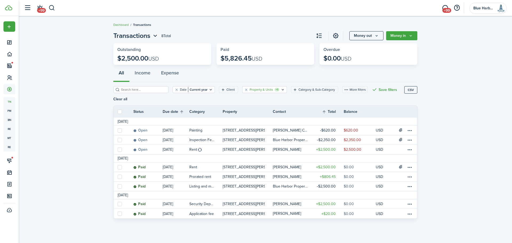
click at [263, 90] on filter-tag-label "Property & Units" at bounding box center [261, 89] width 23 height 5
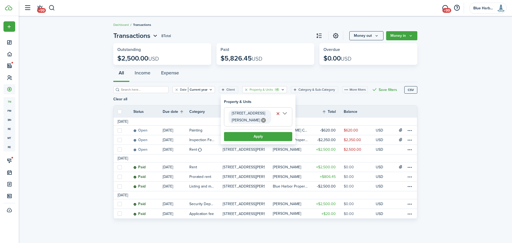
click at [261, 120] on icon at bounding box center [263, 120] width 5 height 5
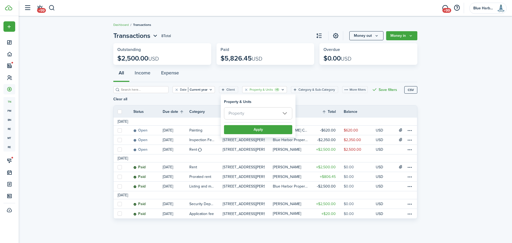
click at [238, 114] on span "Property" at bounding box center [237, 113] width 16 height 6
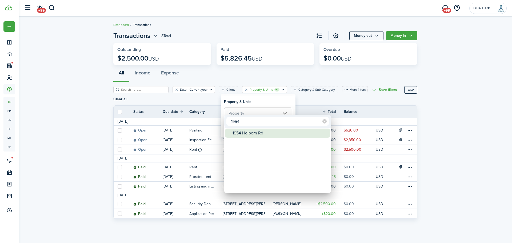
type input "1954"
click at [249, 133] on div "1954 Holborn Rd" at bounding box center [280, 133] width 94 height 9
type input "1954 Holborn Rd"
click at [257, 105] on div at bounding box center [256, 121] width 598 height 328
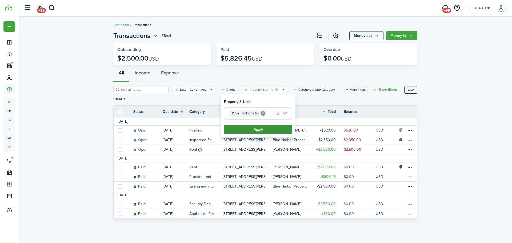
click at [260, 130] on button "Apply" at bounding box center [258, 129] width 68 height 9
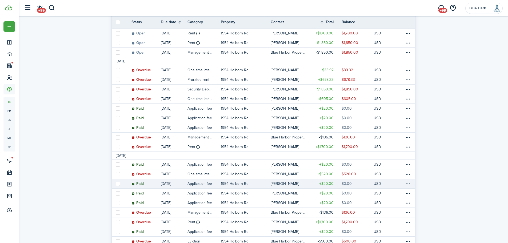
scroll to position [53, 0]
